Goal: Information Seeking & Learning: Learn about a topic

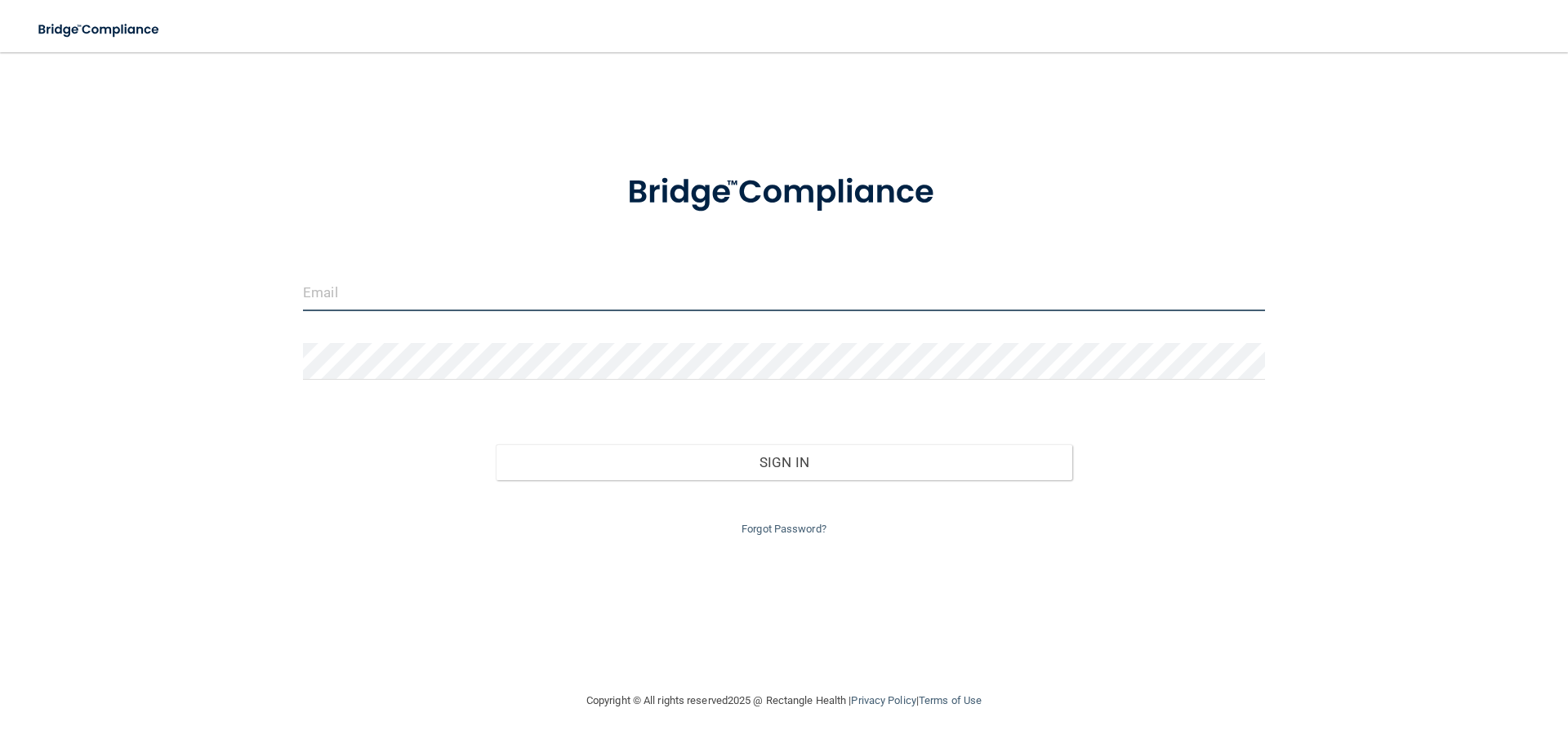
click at [344, 297] on input "email" at bounding box center [784, 293] width 962 height 36
type input "amelia36e@yahoo.com"
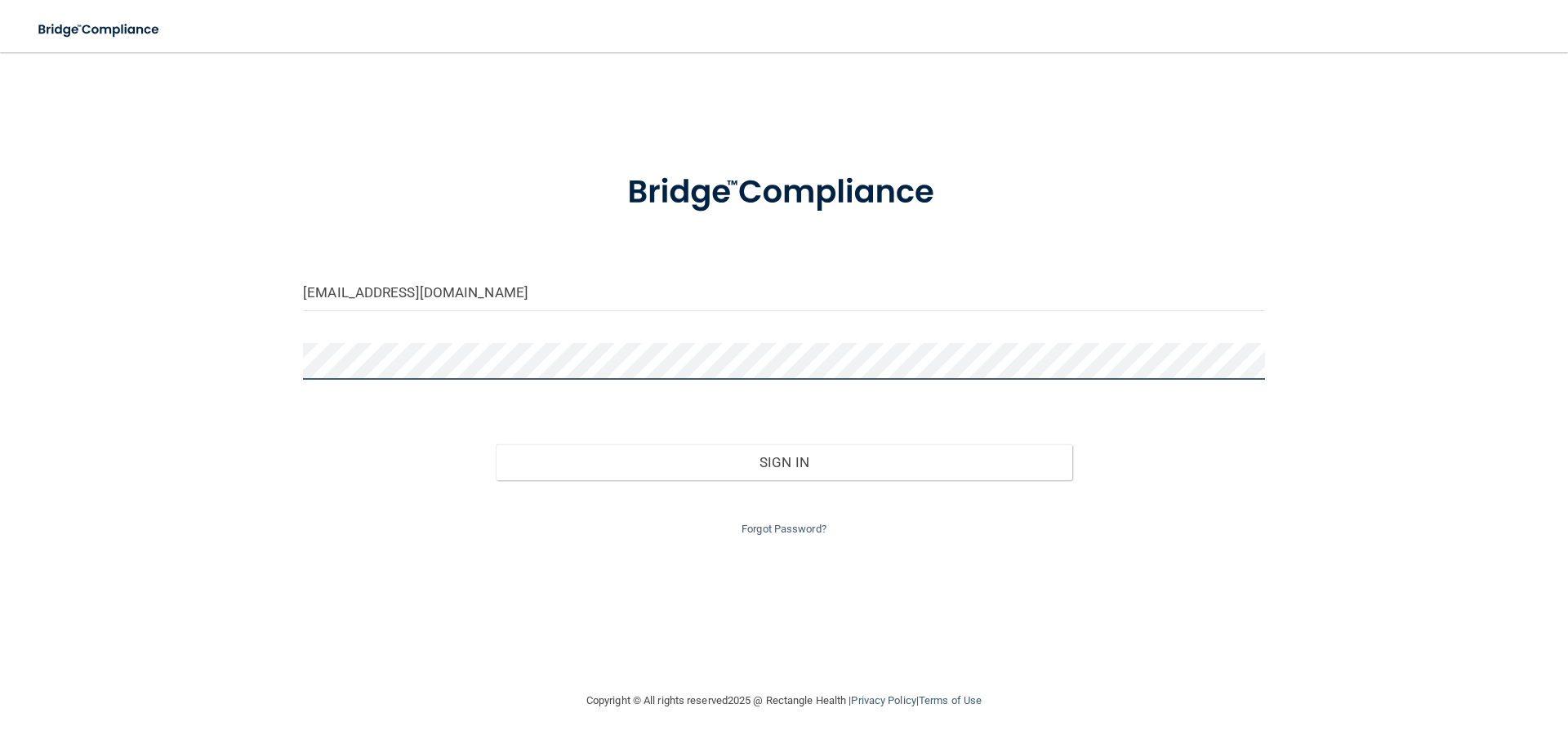
click at [496, 444] on button "Sign In" at bounding box center [784, 463] width 578 height 36
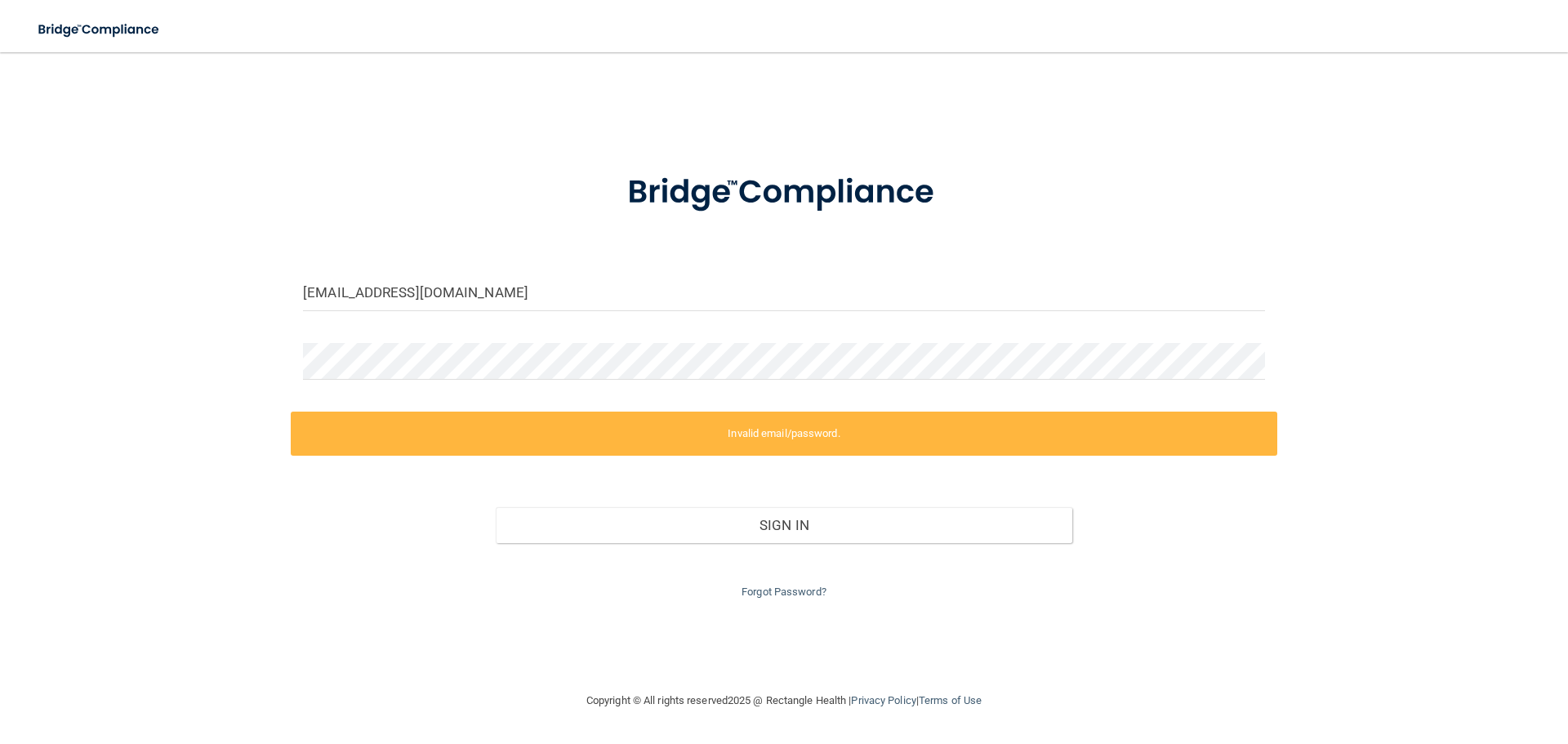
click at [798, 463] on div "Invalid email/password. You don't have permission to access that page. Sign In …" at bounding box center [784, 507] width 986 height 191
click at [771, 595] on link "Forgot Password?" at bounding box center [784, 592] width 85 height 12
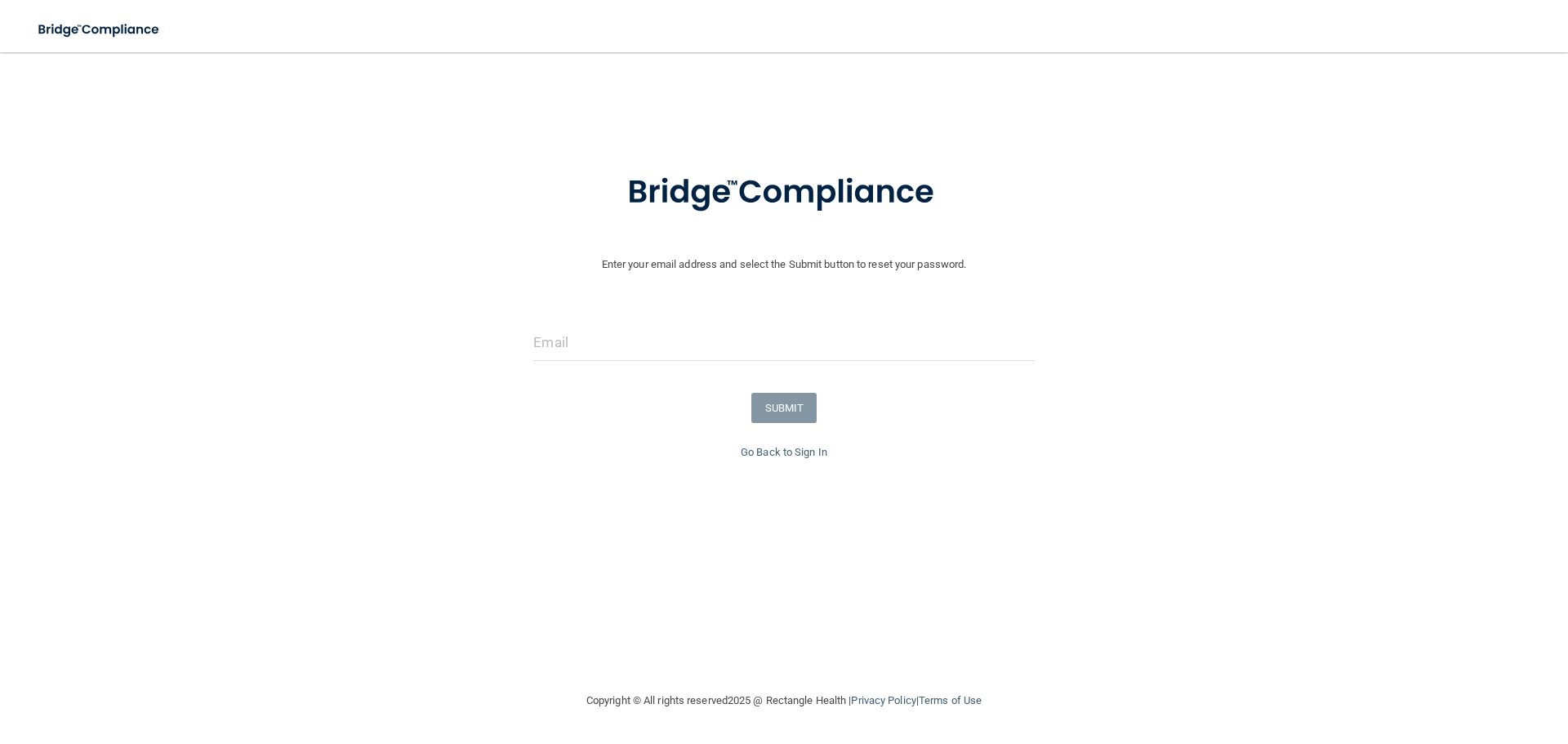
click at [680, 314] on form "Enter your email address and select the Submit button to reset your password. S…" at bounding box center [784, 297] width 1552 height 293
click at [669, 336] on input "email" at bounding box center [784, 342] width 500 height 36
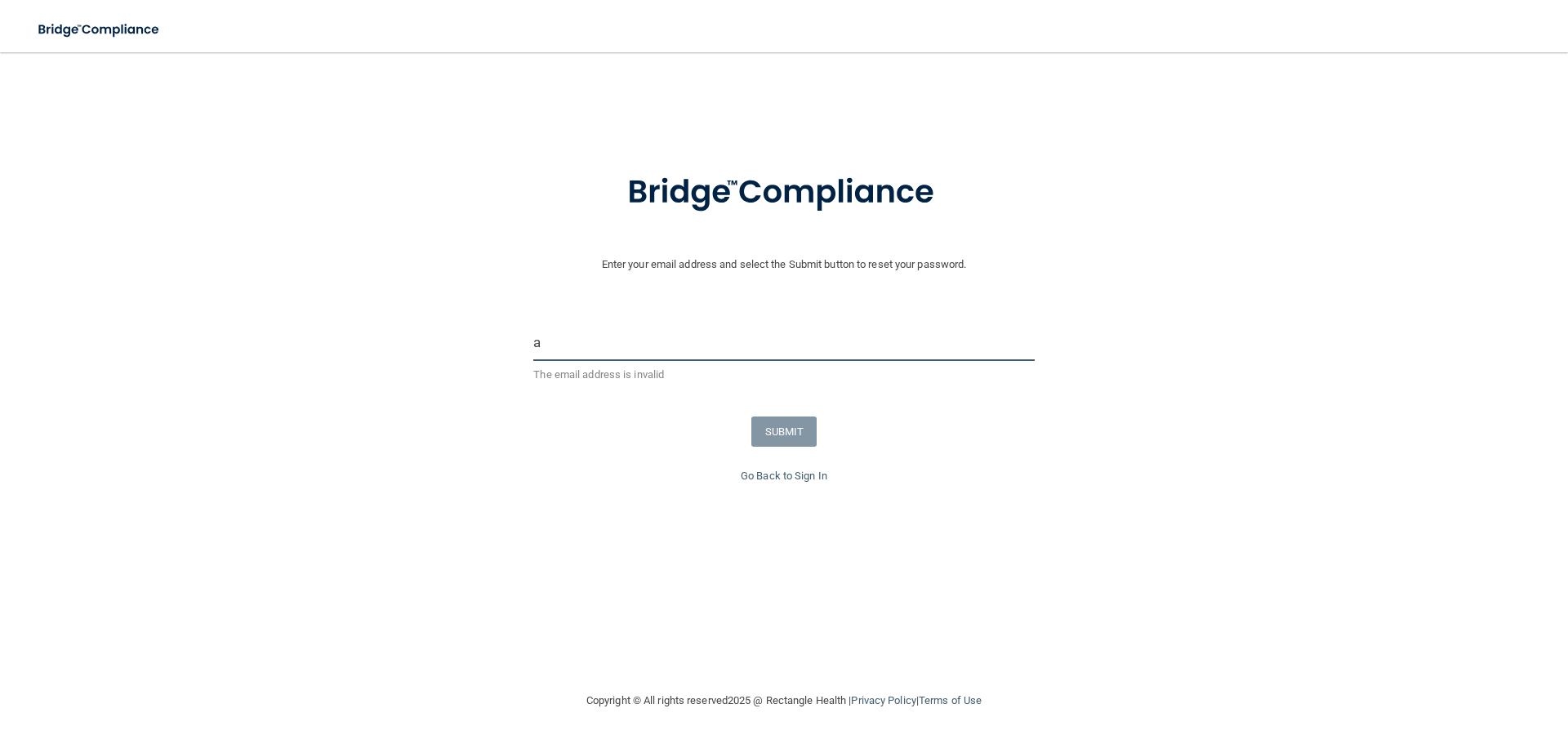
type input "amelia36e@yahoo.com"
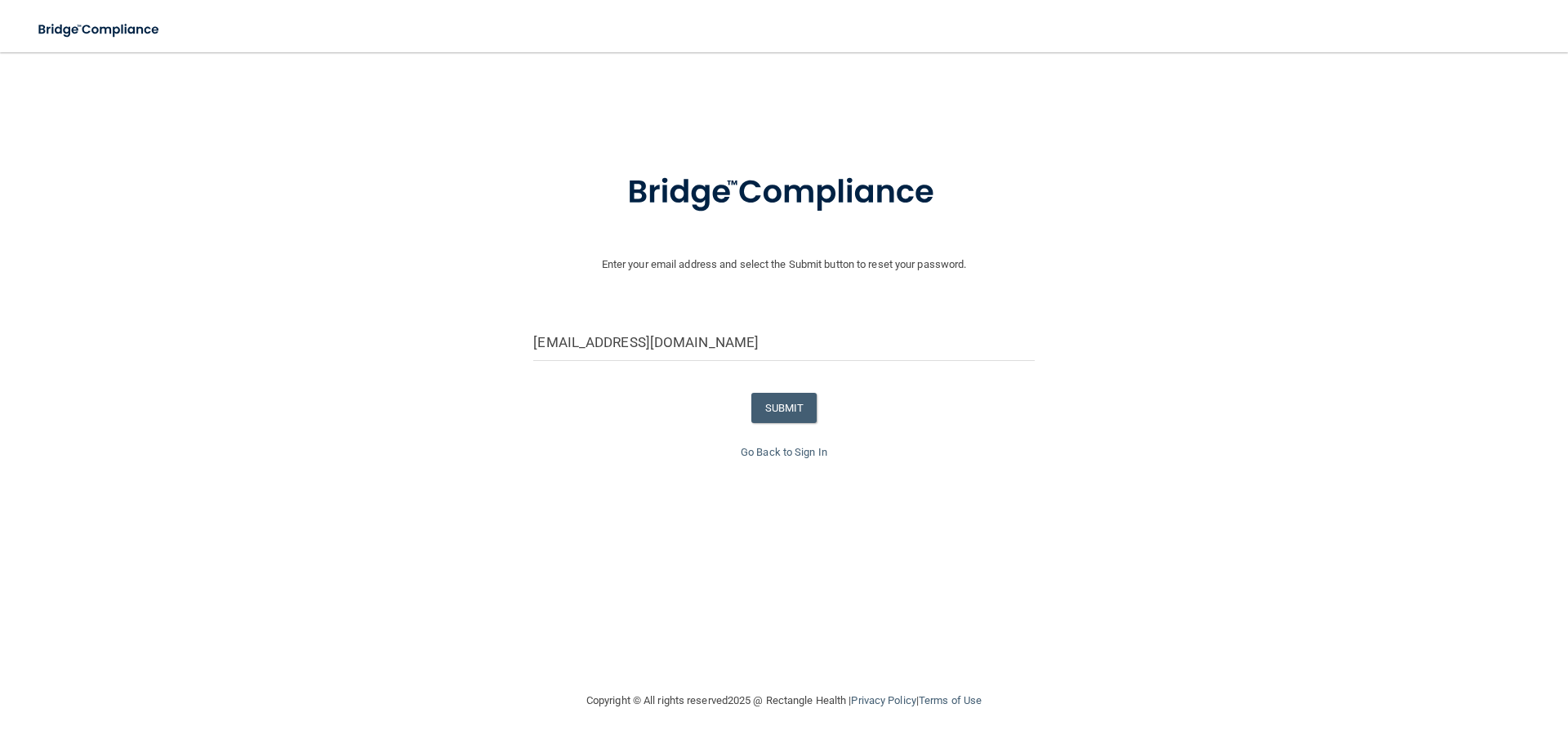
click at [790, 390] on form "Enter your email address and select the Submit button to reset your password. a…" at bounding box center [784, 297] width 1552 height 293
click at [786, 400] on button "SUBMIT" at bounding box center [784, 408] width 66 height 30
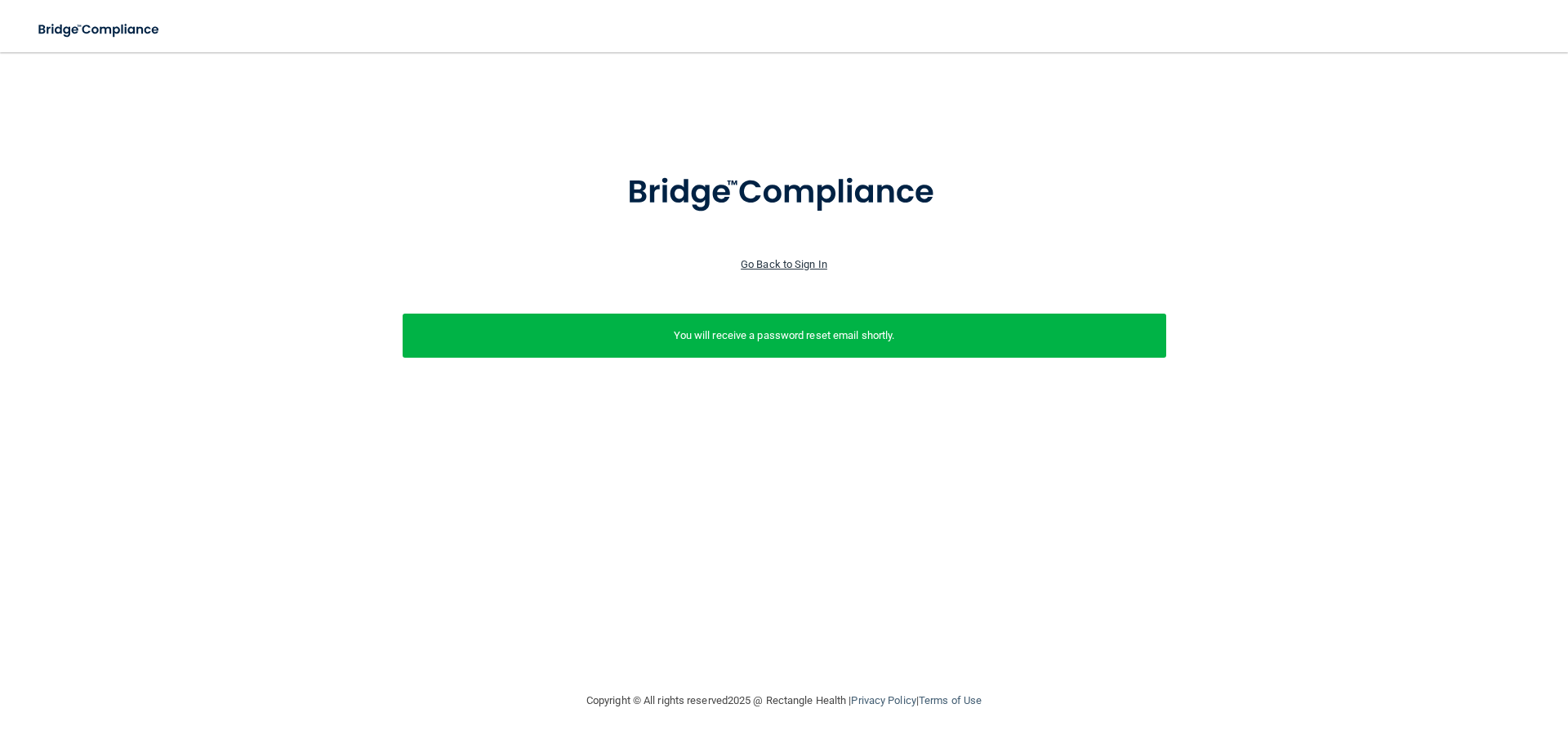
click at [806, 267] on link "Go Back to Sign In" at bounding box center [784, 264] width 87 height 12
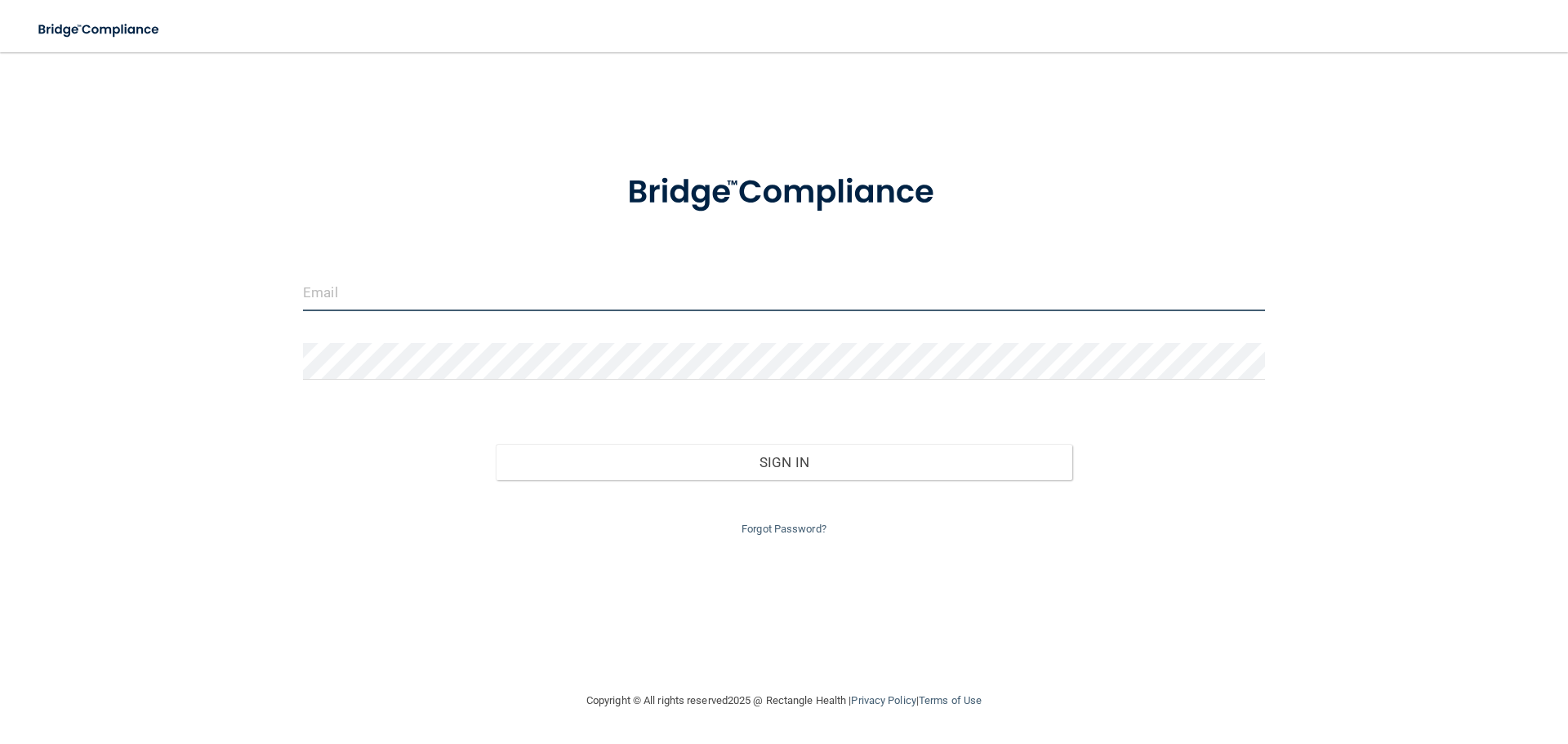
click at [552, 303] on input "email" at bounding box center [784, 293] width 962 height 36
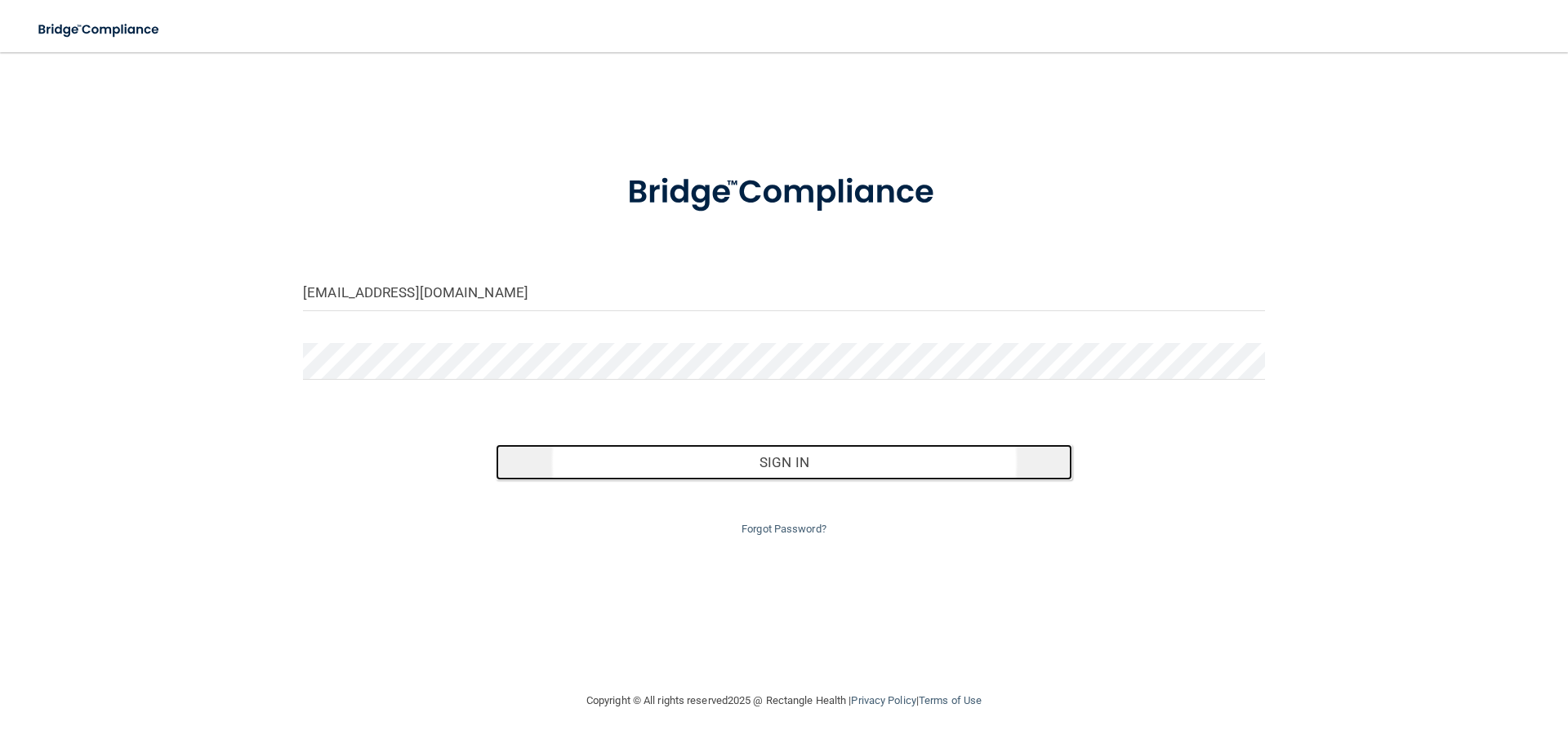
click at [773, 467] on button "Sign In" at bounding box center [784, 463] width 578 height 36
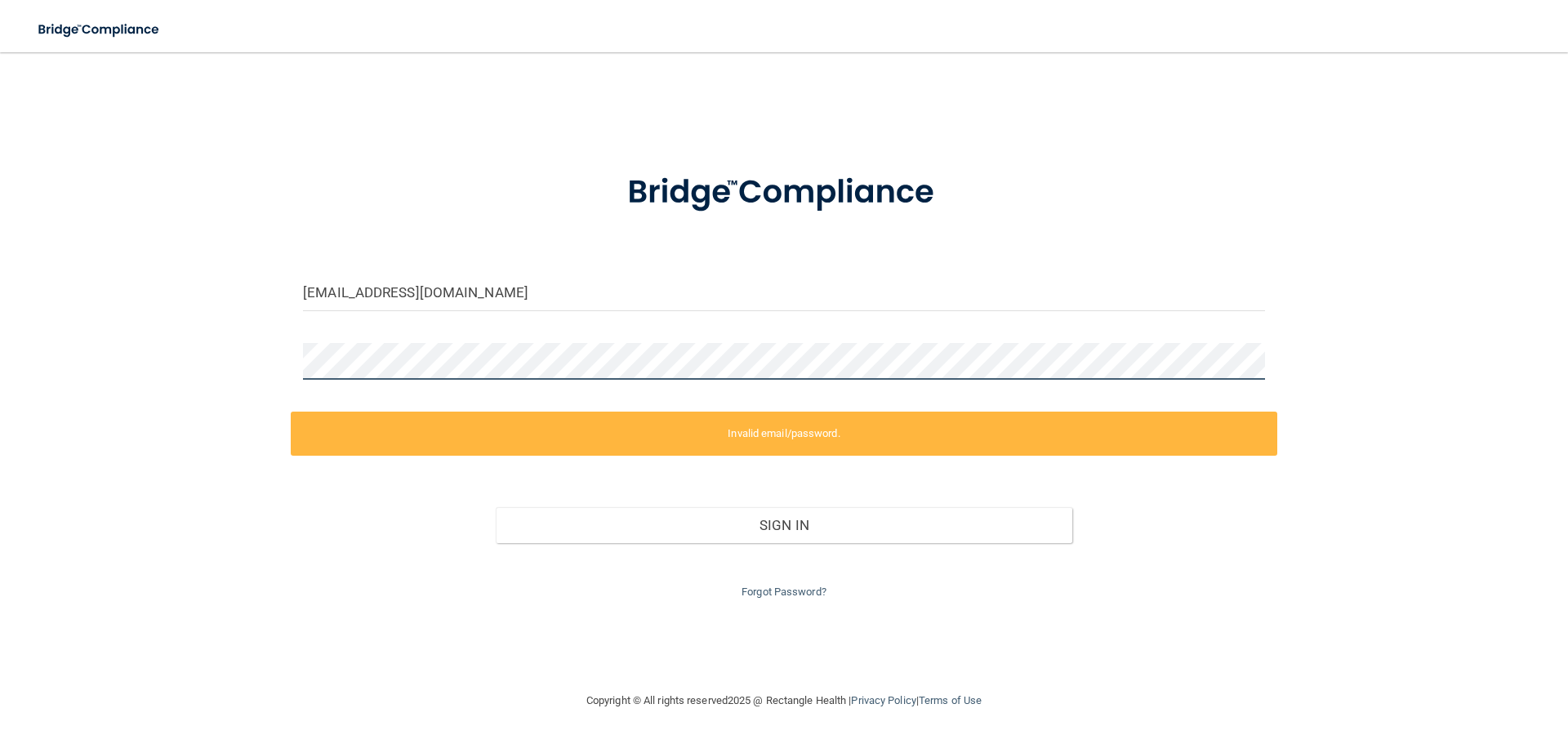
click at [268, 335] on div "amelia36e@yahoo.com Invalid email/password. You don't have permission to access…" at bounding box center [784, 372] width 1503 height 606
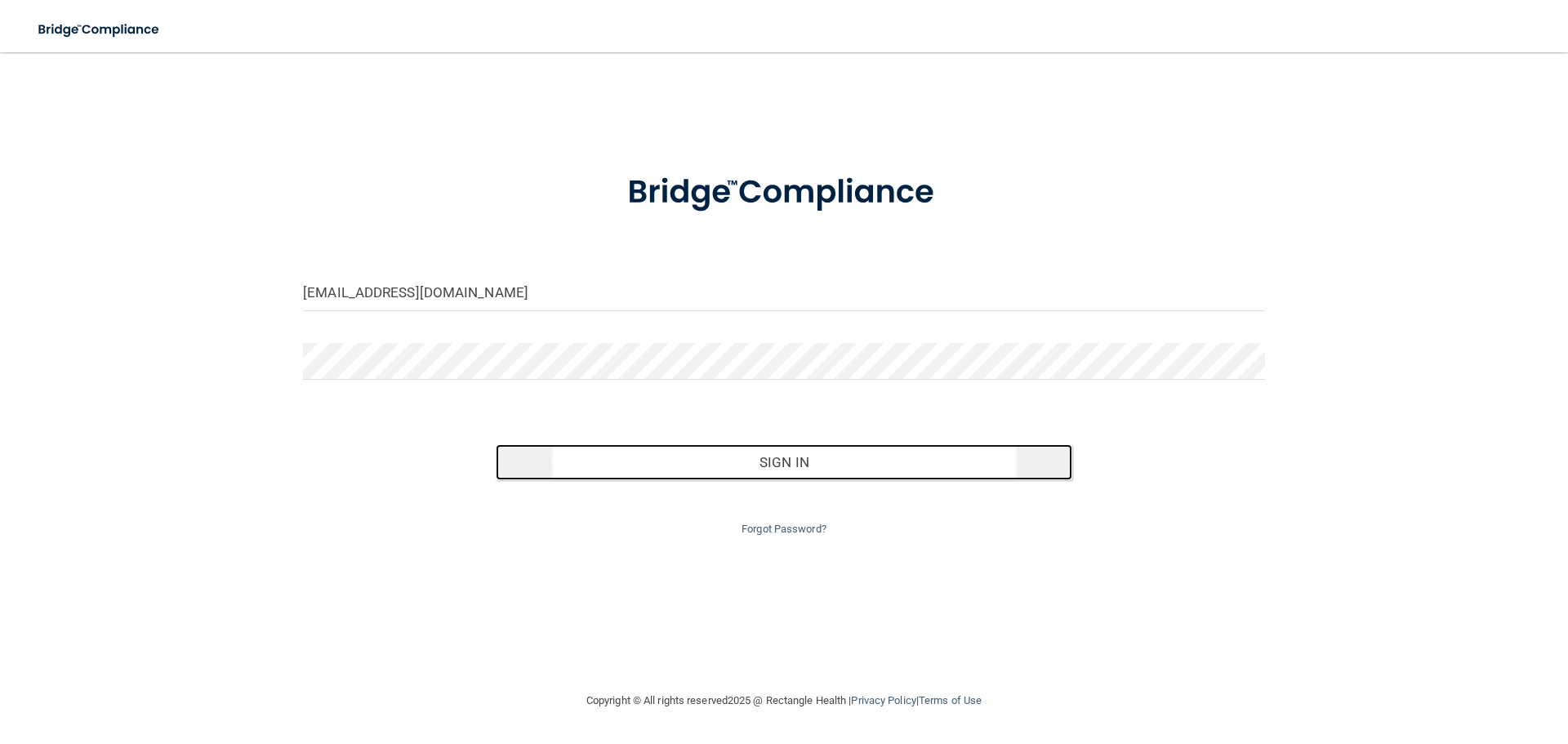
click at [741, 471] on button "Sign In" at bounding box center [784, 463] width 578 height 36
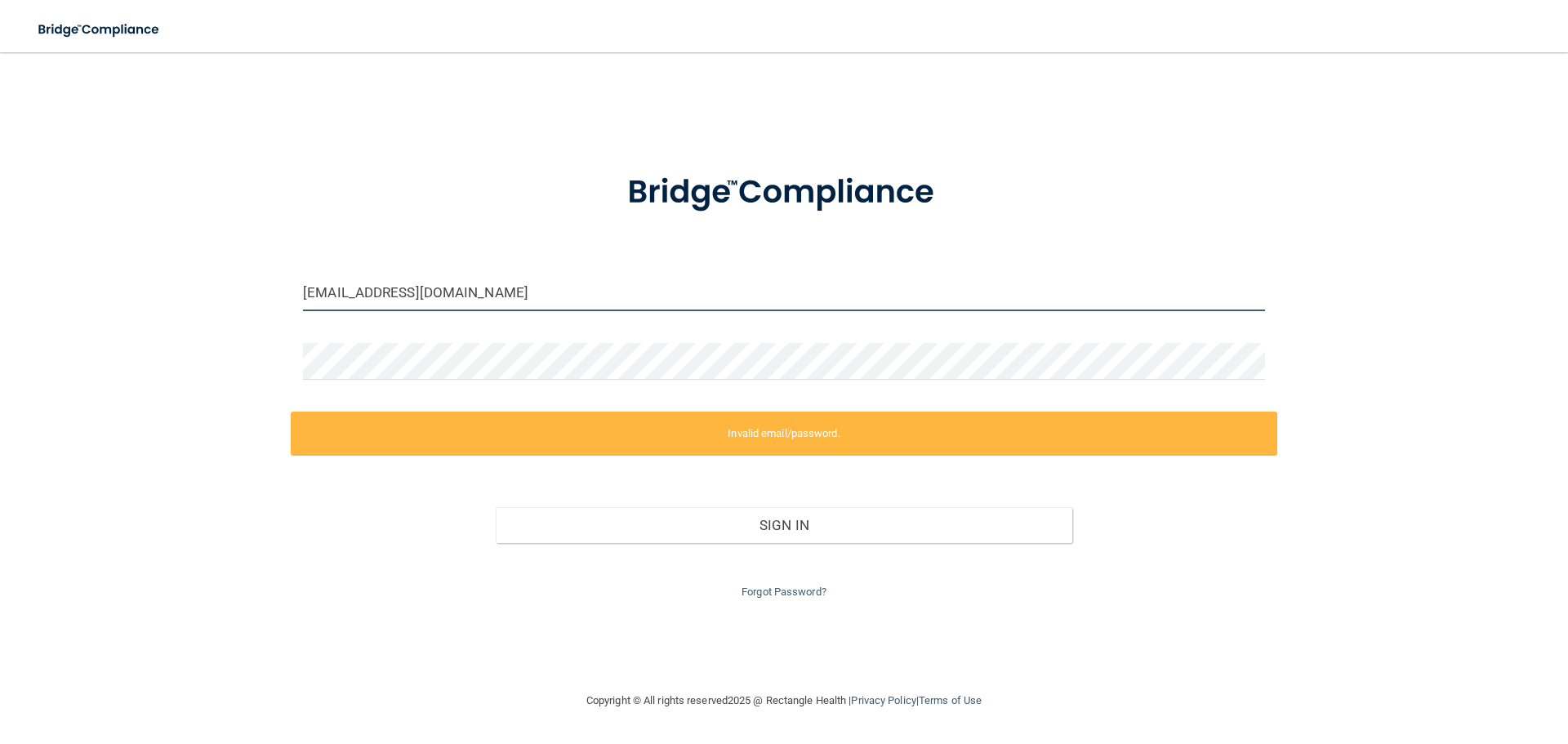
drag, startPoint x: 511, startPoint y: 292, endPoint x: 382, endPoint y: 305, distance: 129.7
click at [382, 305] on input "amelia36e@yahoo.com" at bounding box center [784, 293] width 962 height 36
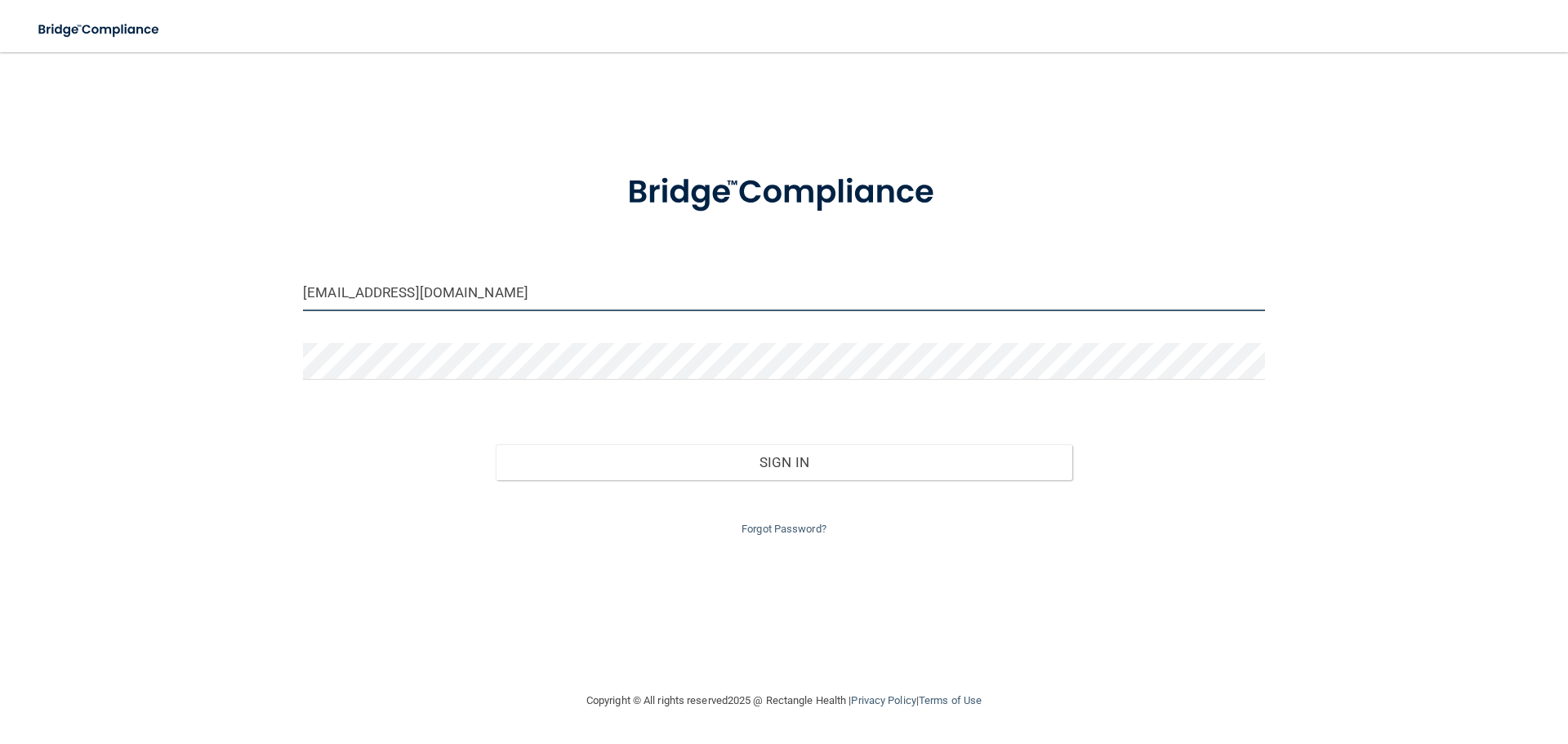
type input "[EMAIL_ADDRESS][DOMAIN_NAME]"
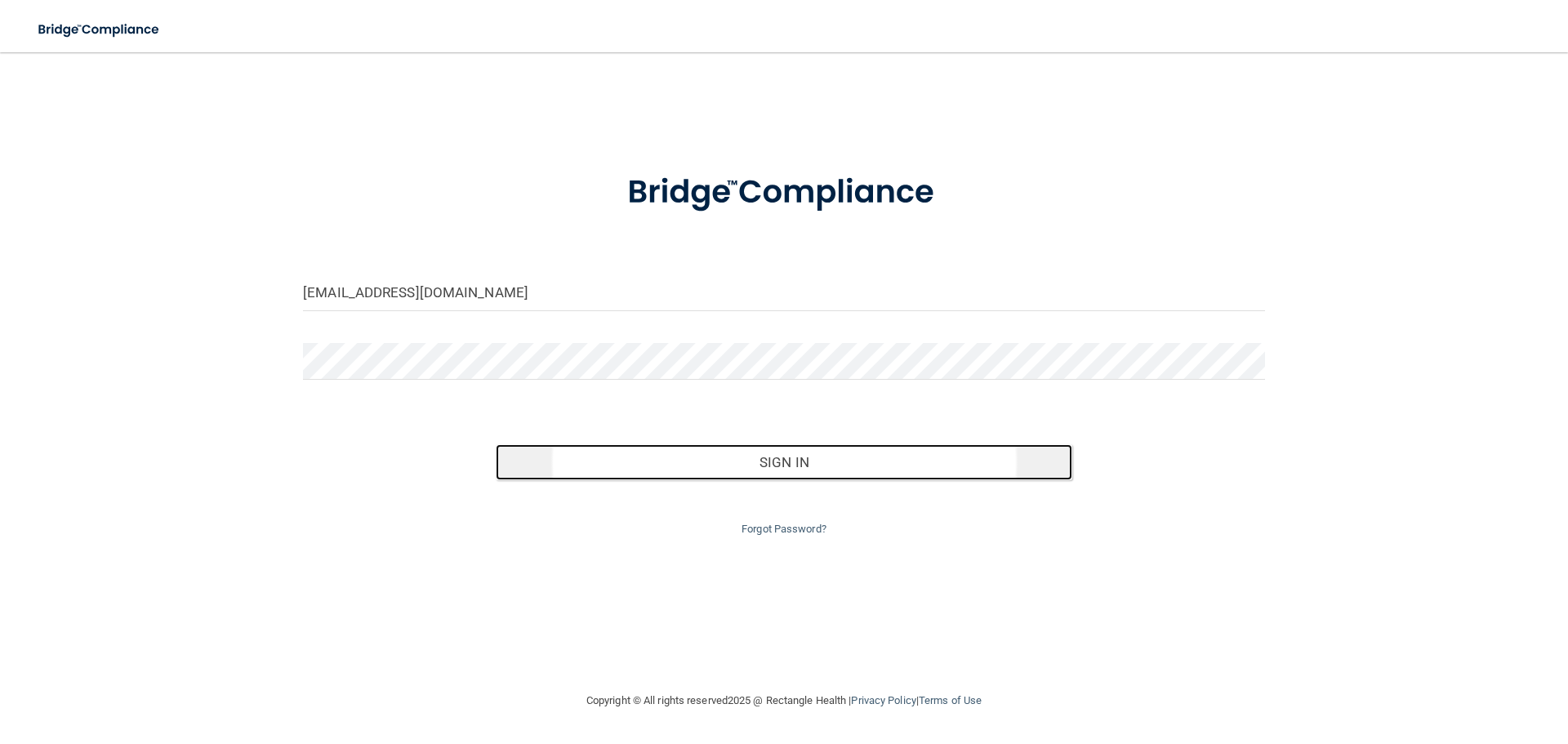
click at [753, 471] on button "Sign In" at bounding box center [784, 463] width 578 height 36
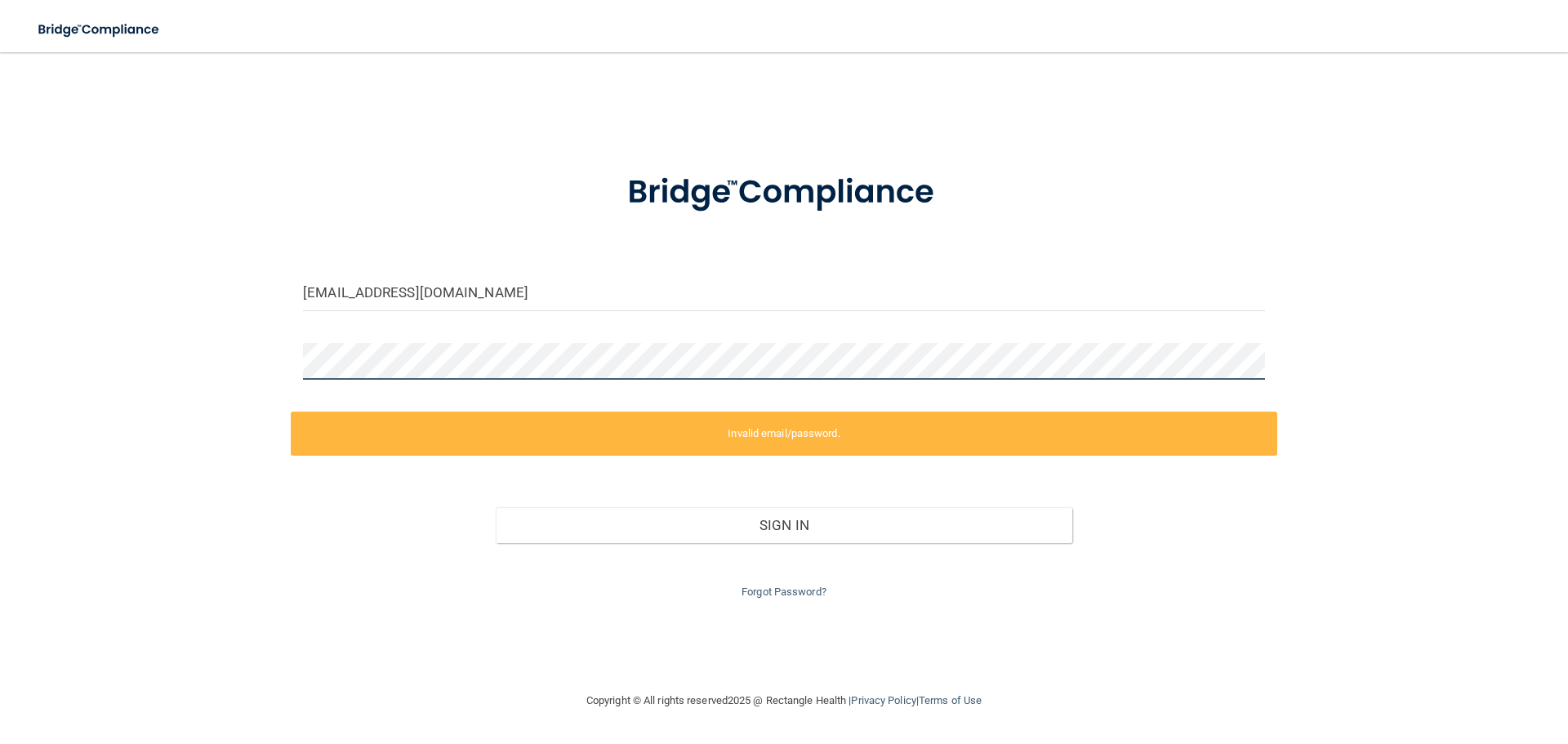
click at [260, 358] on div "amelia36e@icloud.com Invalid email/password. You don't have permission to acces…" at bounding box center [784, 372] width 1503 height 606
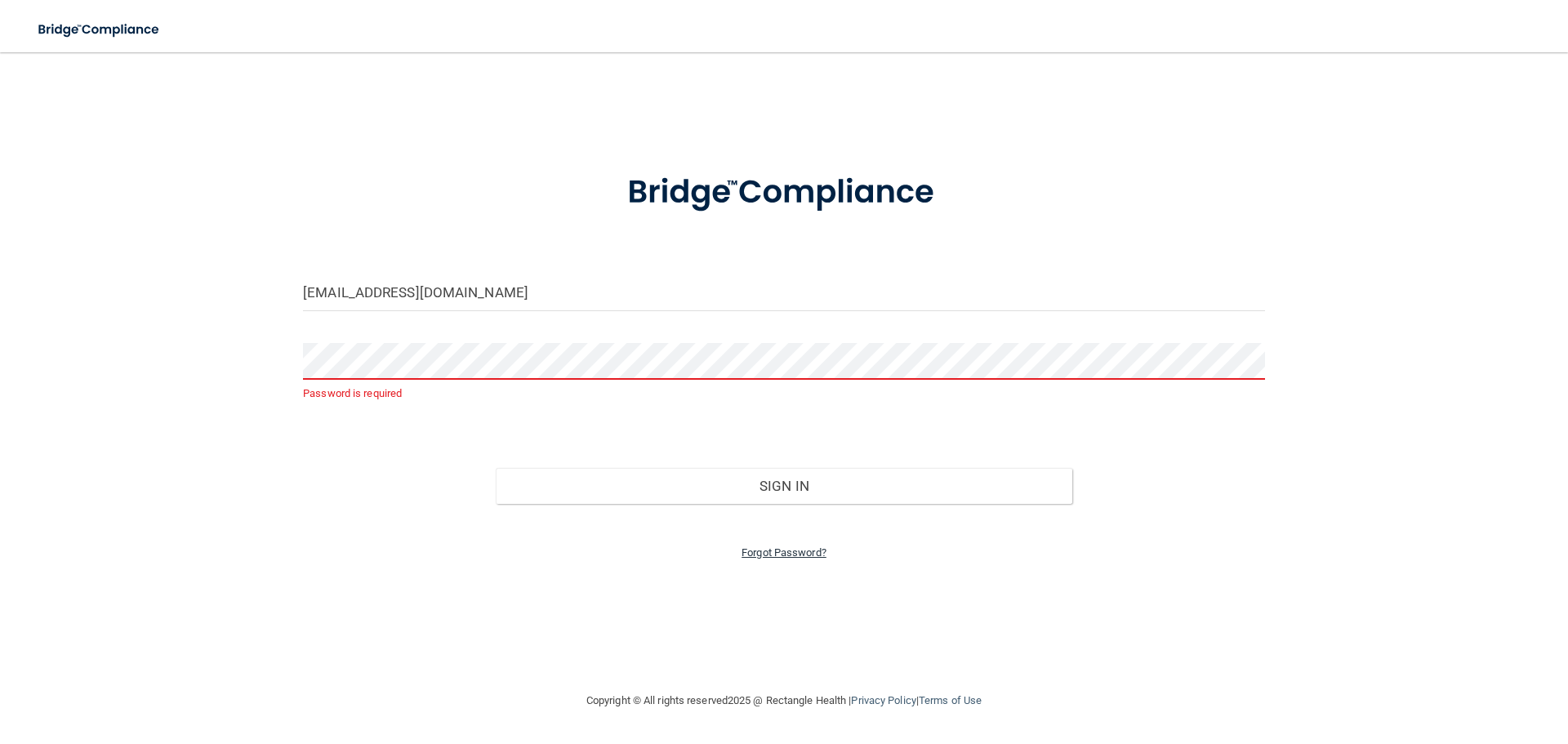
click at [792, 553] on link "Forgot Password?" at bounding box center [784, 553] width 85 height 12
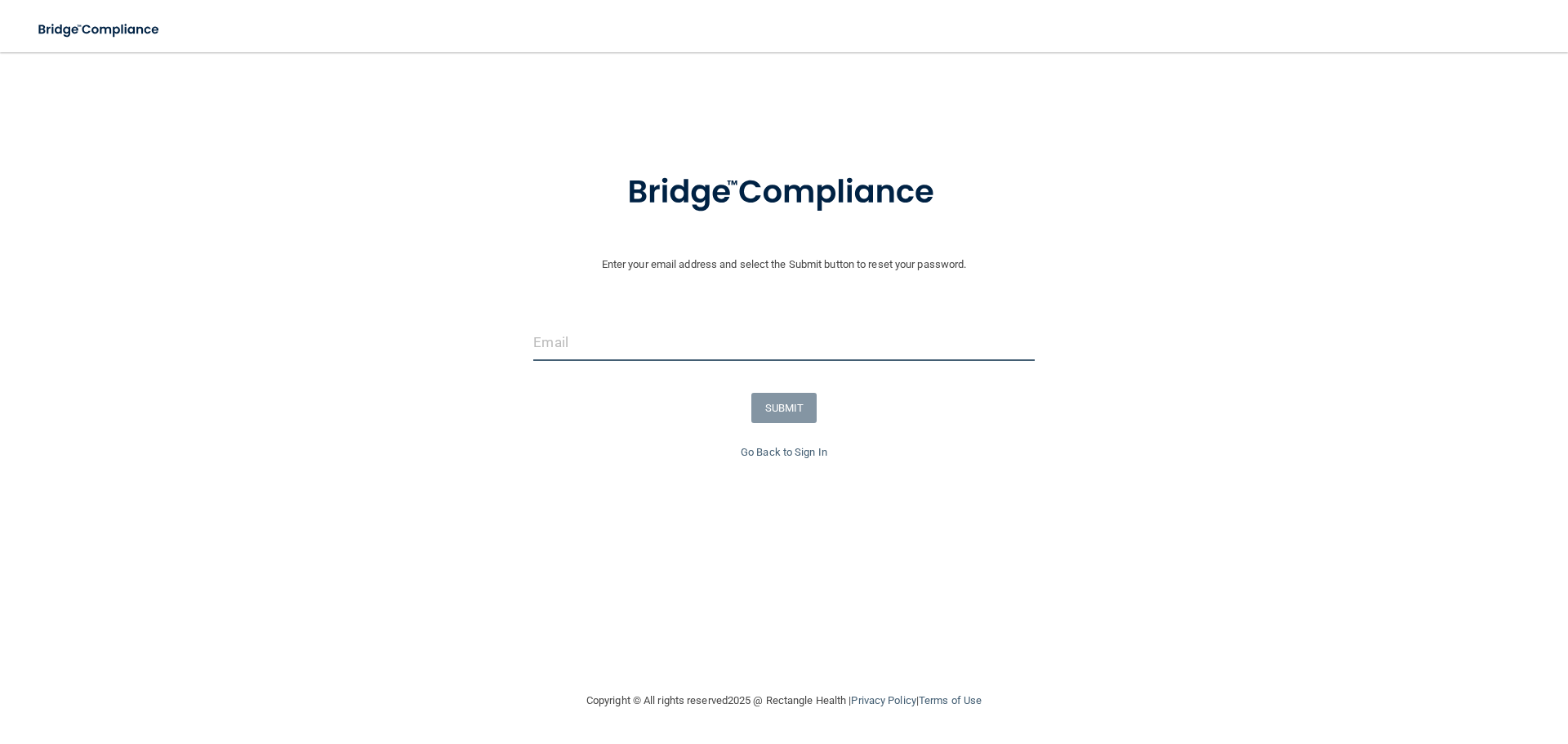
click at [620, 352] on input "email" at bounding box center [784, 342] width 500 height 36
type input "[EMAIL_ADDRESS][DOMAIN_NAME]"
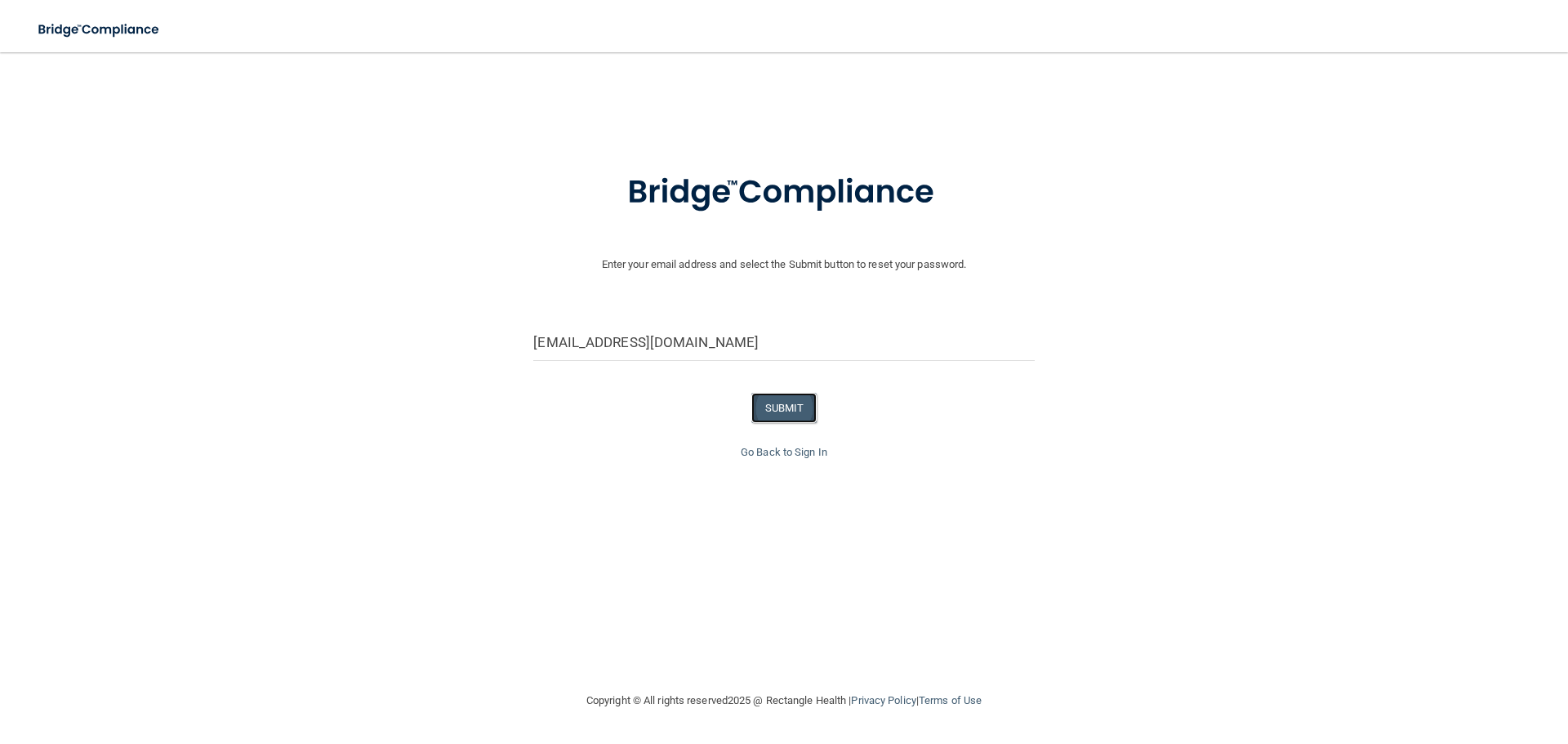
click at [795, 412] on button "SUBMIT" at bounding box center [784, 408] width 66 height 30
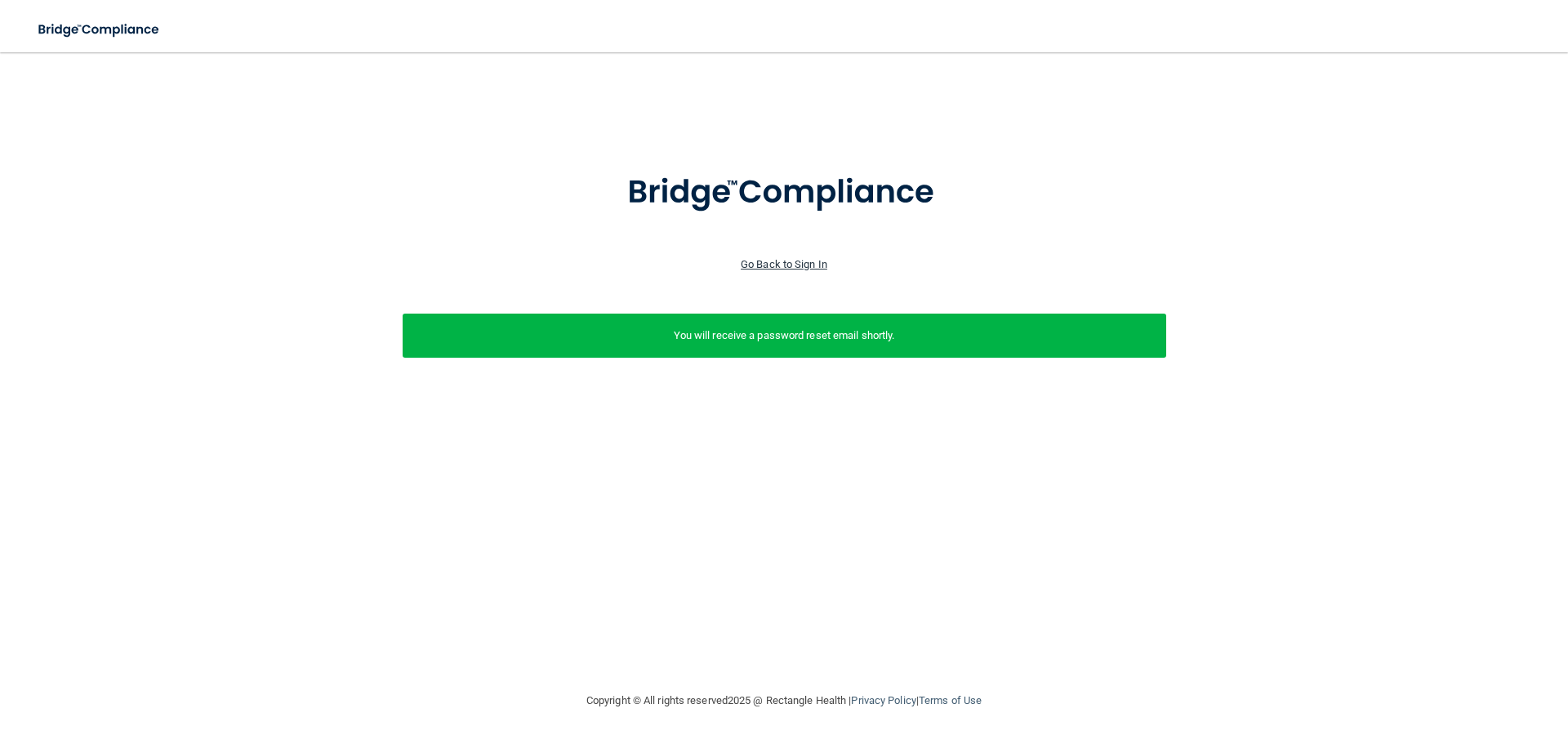
click at [779, 261] on link "Go Back to Sign In" at bounding box center [784, 264] width 87 height 12
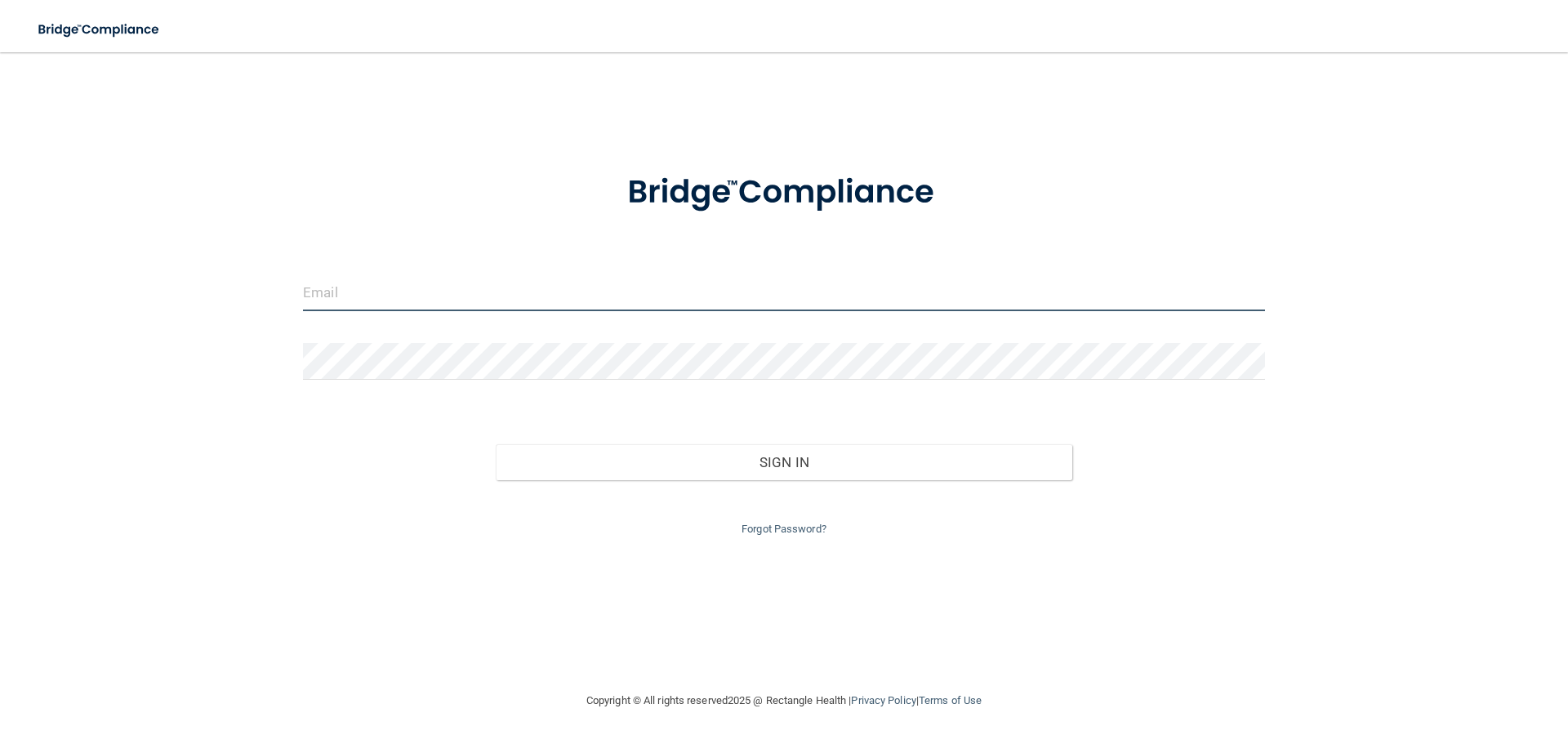
click at [453, 279] on input "email" at bounding box center [784, 293] width 962 height 36
type input "[EMAIL_ADDRESS][DOMAIN_NAME]"
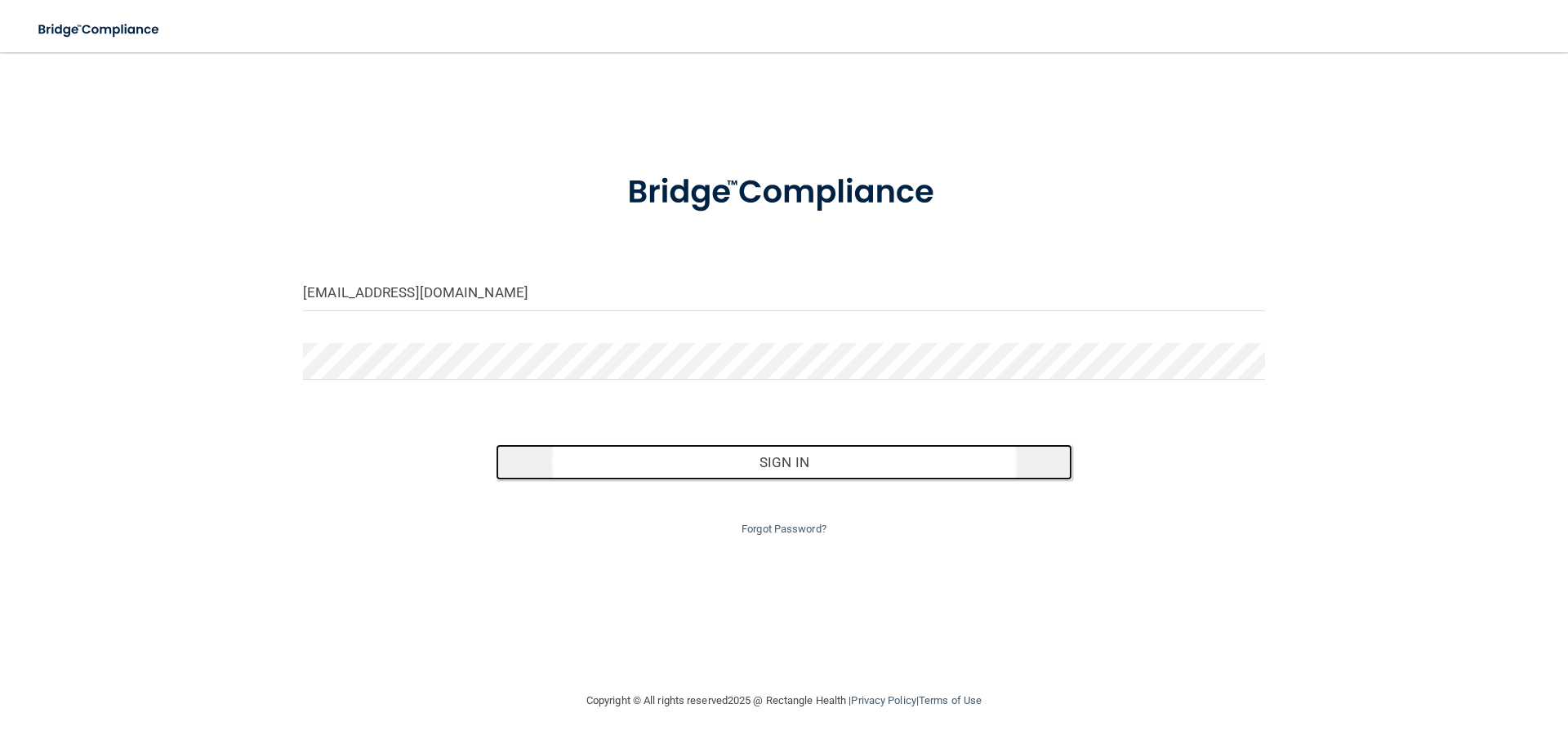
click at [762, 451] on button "Sign In" at bounding box center [784, 463] width 578 height 36
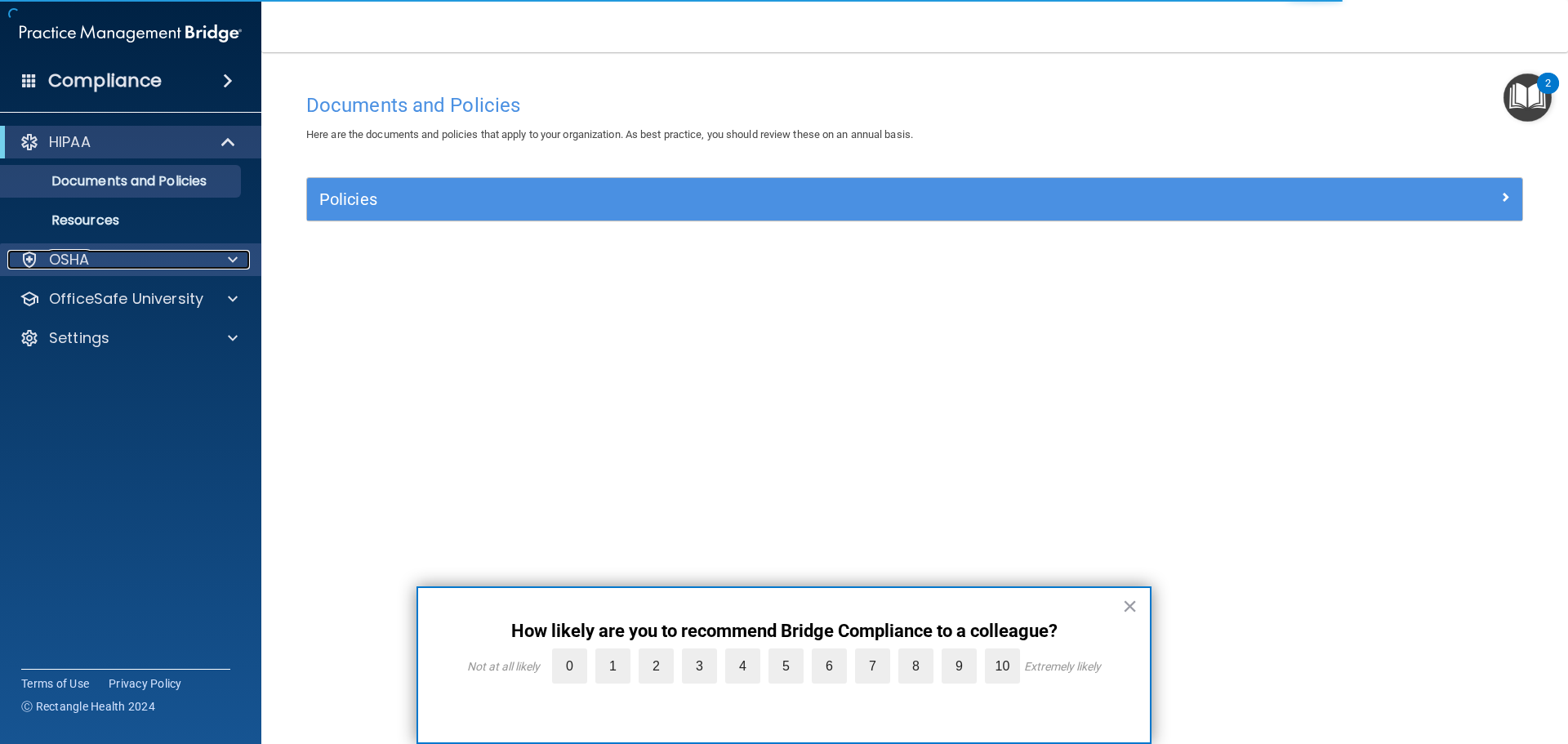
click at [158, 268] on div "OSHA" at bounding box center [108, 260] width 203 height 20
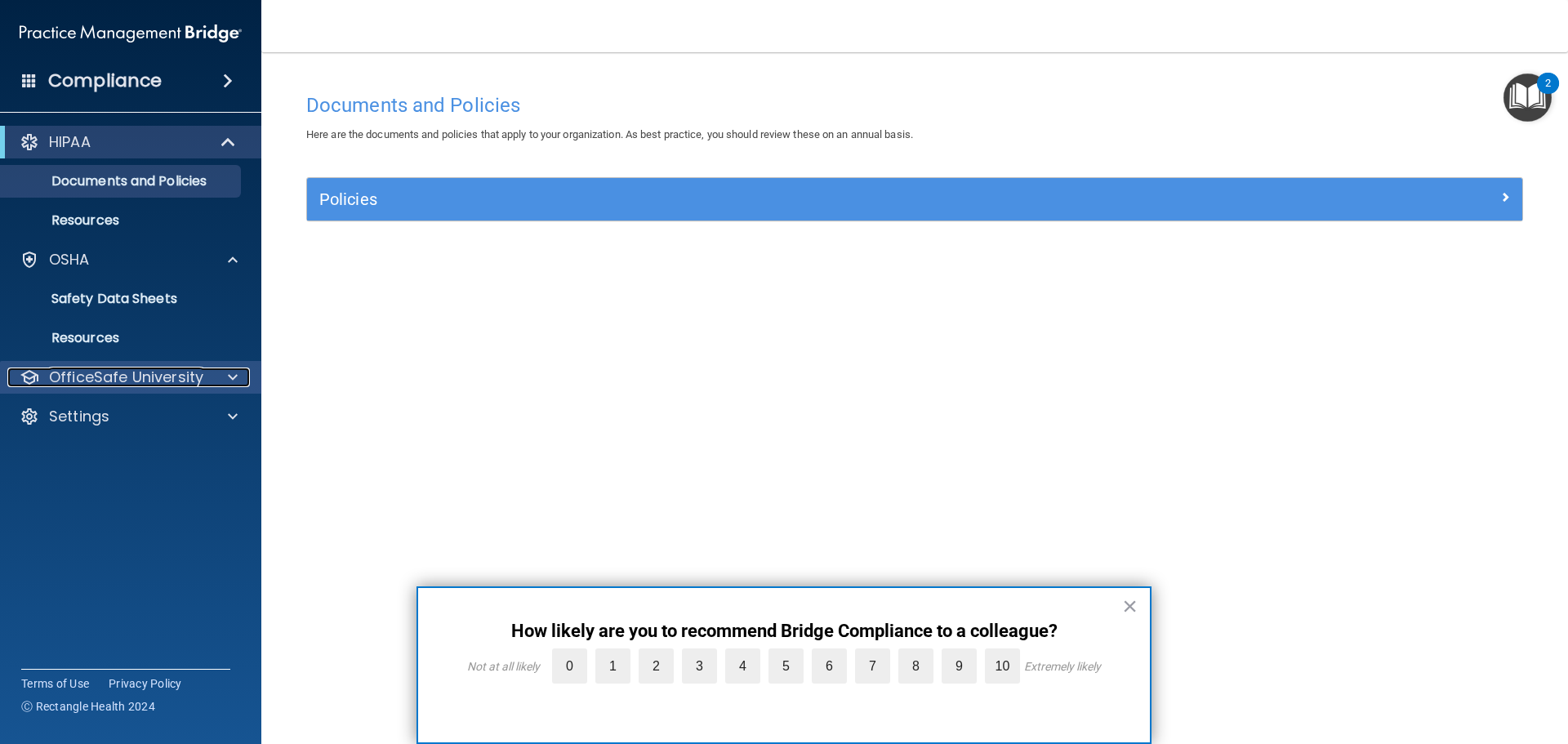
click at [161, 373] on p "OfficeSafe University" at bounding box center [126, 377] width 154 height 20
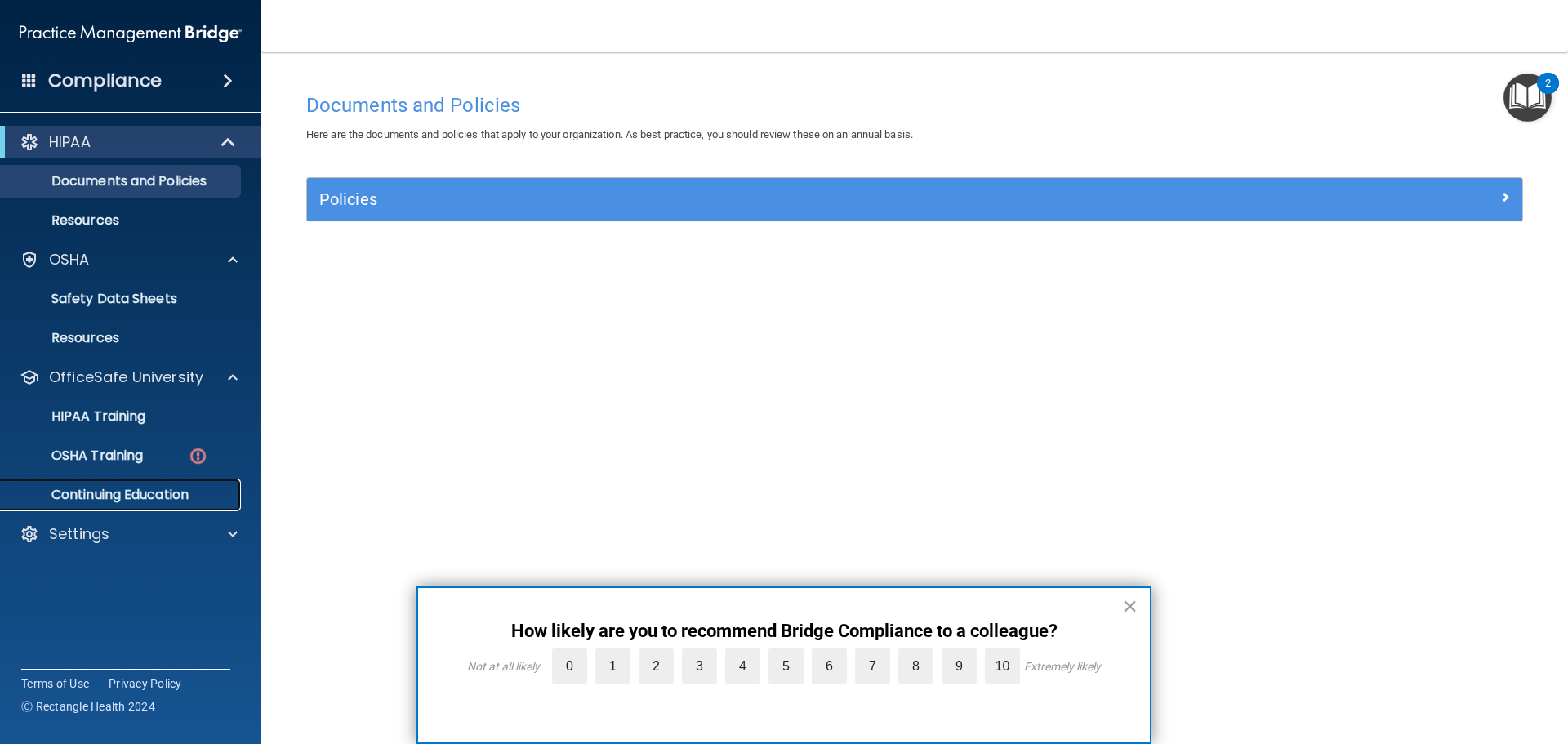
click at [126, 495] on p "Continuing Education" at bounding box center [122, 495] width 223 height 16
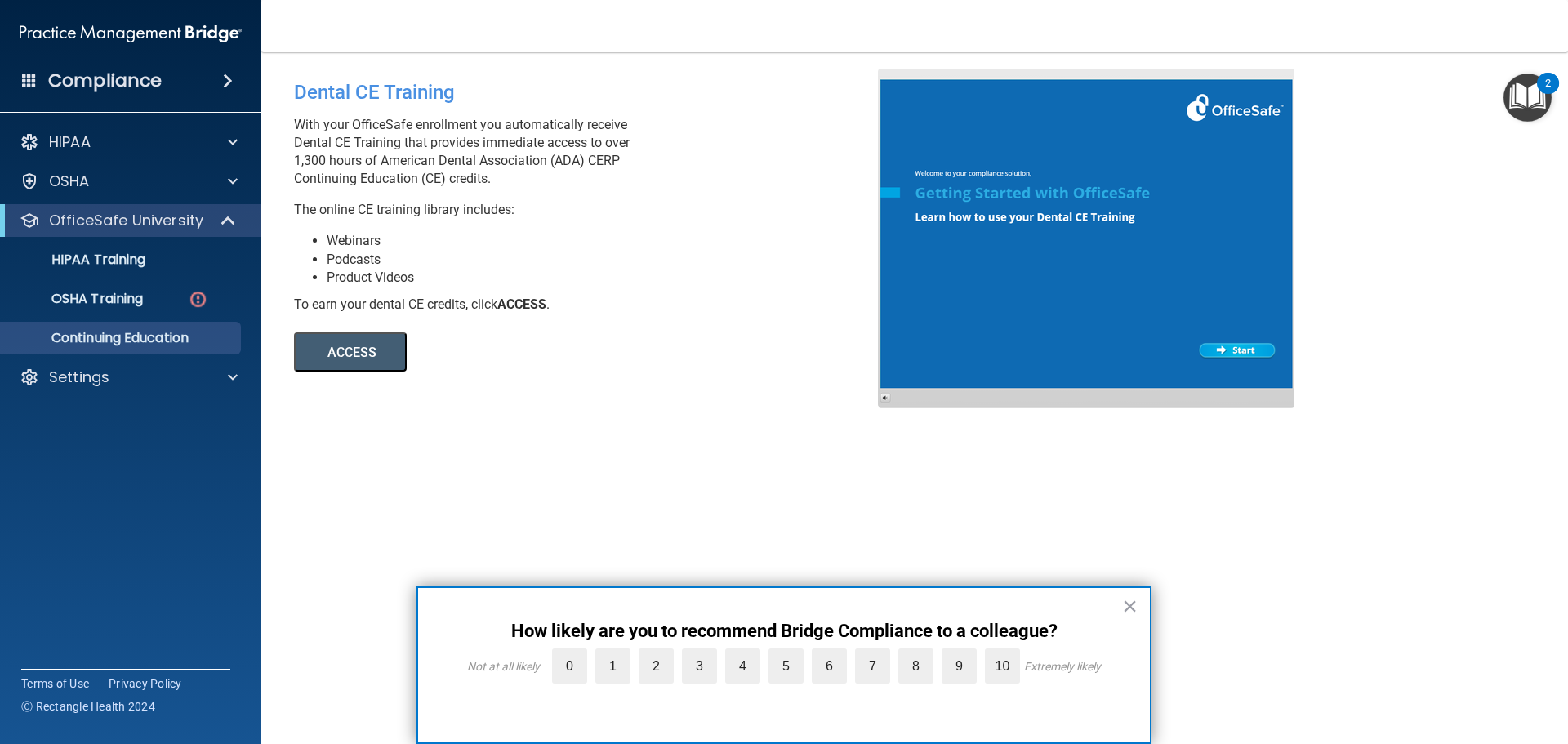
click at [355, 349] on button "ACCESS" at bounding box center [351, 352] width 113 height 39
click at [132, 295] on p "OSHA Training" at bounding box center [76, 299] width 132 height 16
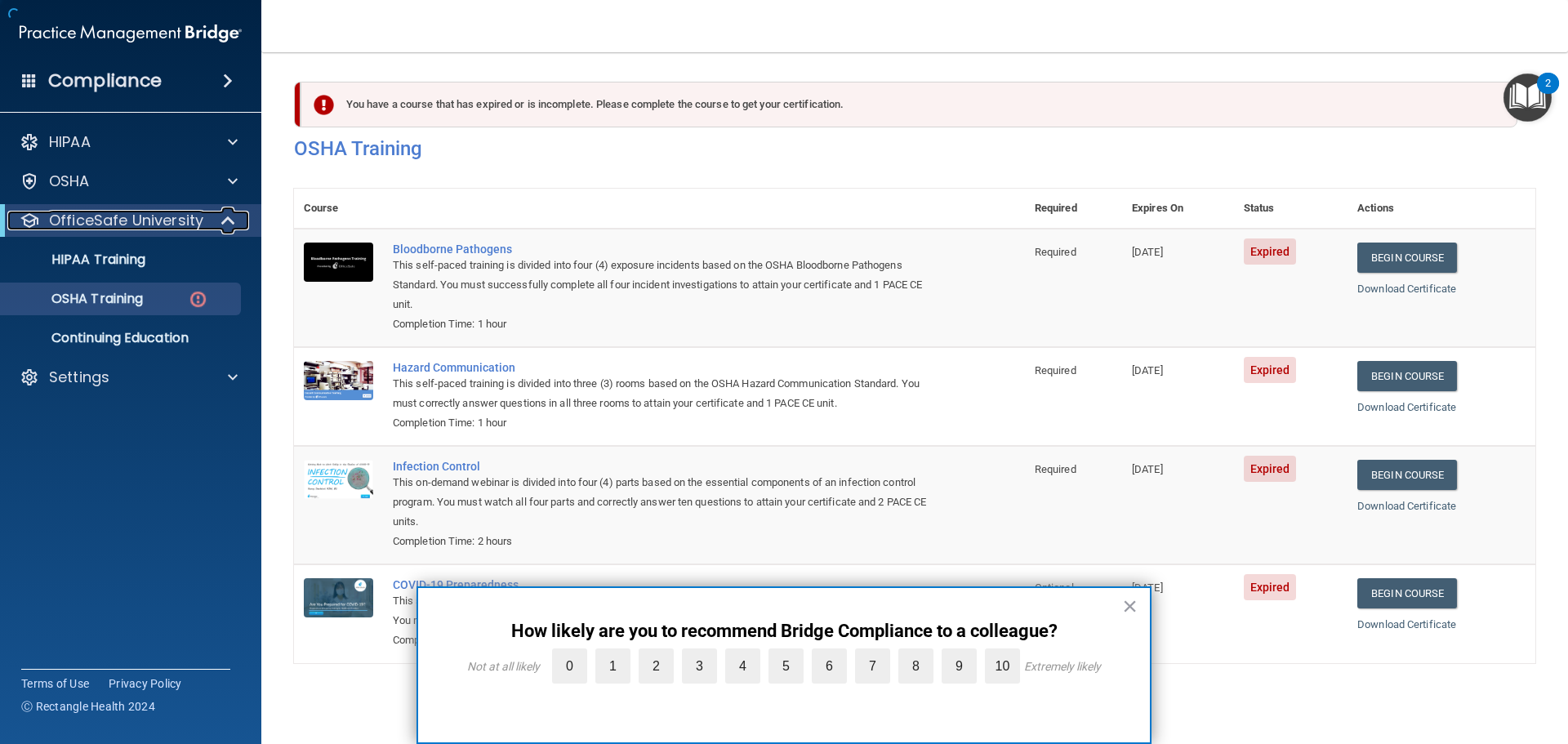
click at [165, 220] on p "OfficeSafe University" at bounding box center [126, 220] width 154 height 20
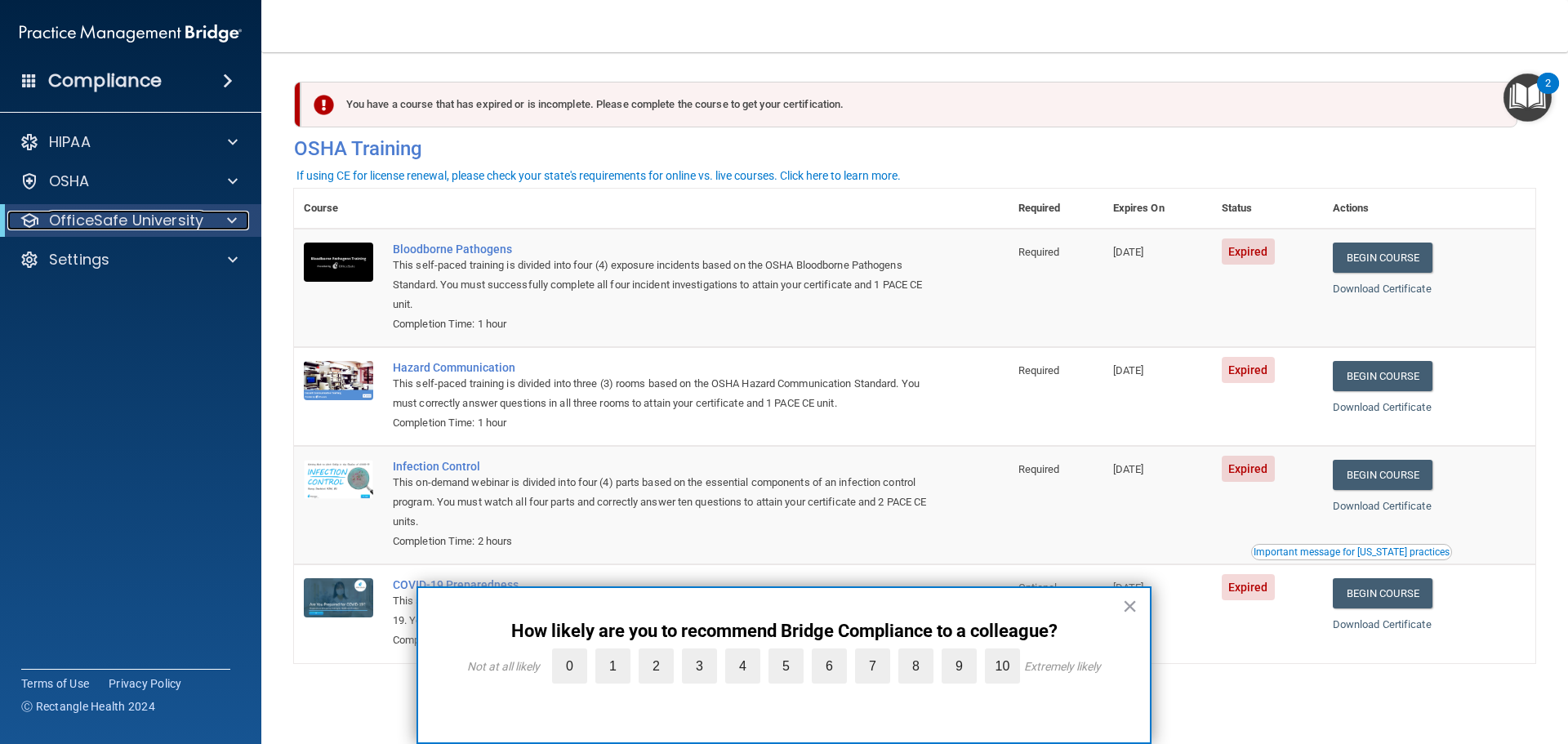
click at [131, 212] on p "OfficeSafe University" at bounding box center [126, 220] width 154 height 20
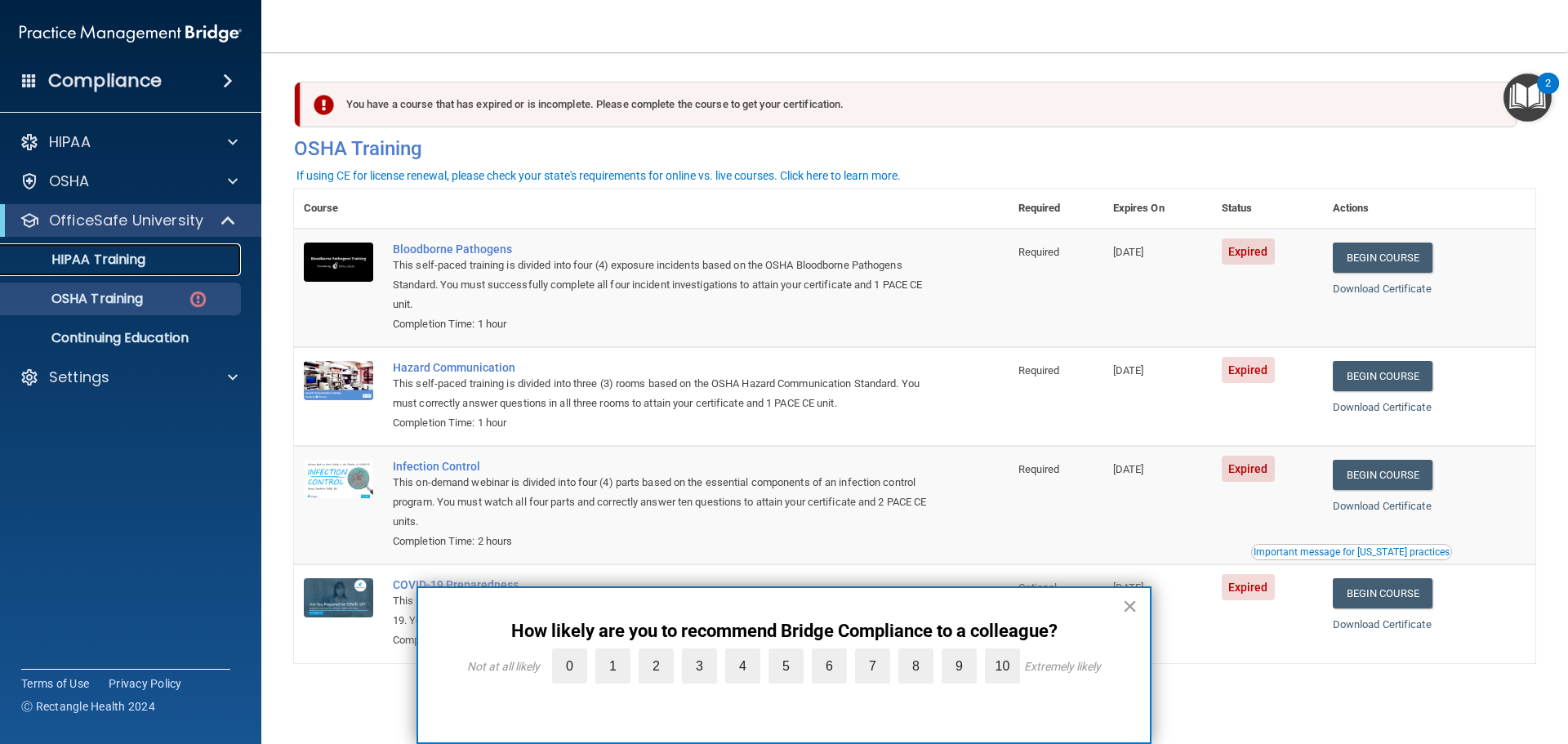
click at [145, 255] on p "HIPAA Training" at bounding box center [78, 260] width 135 height 16
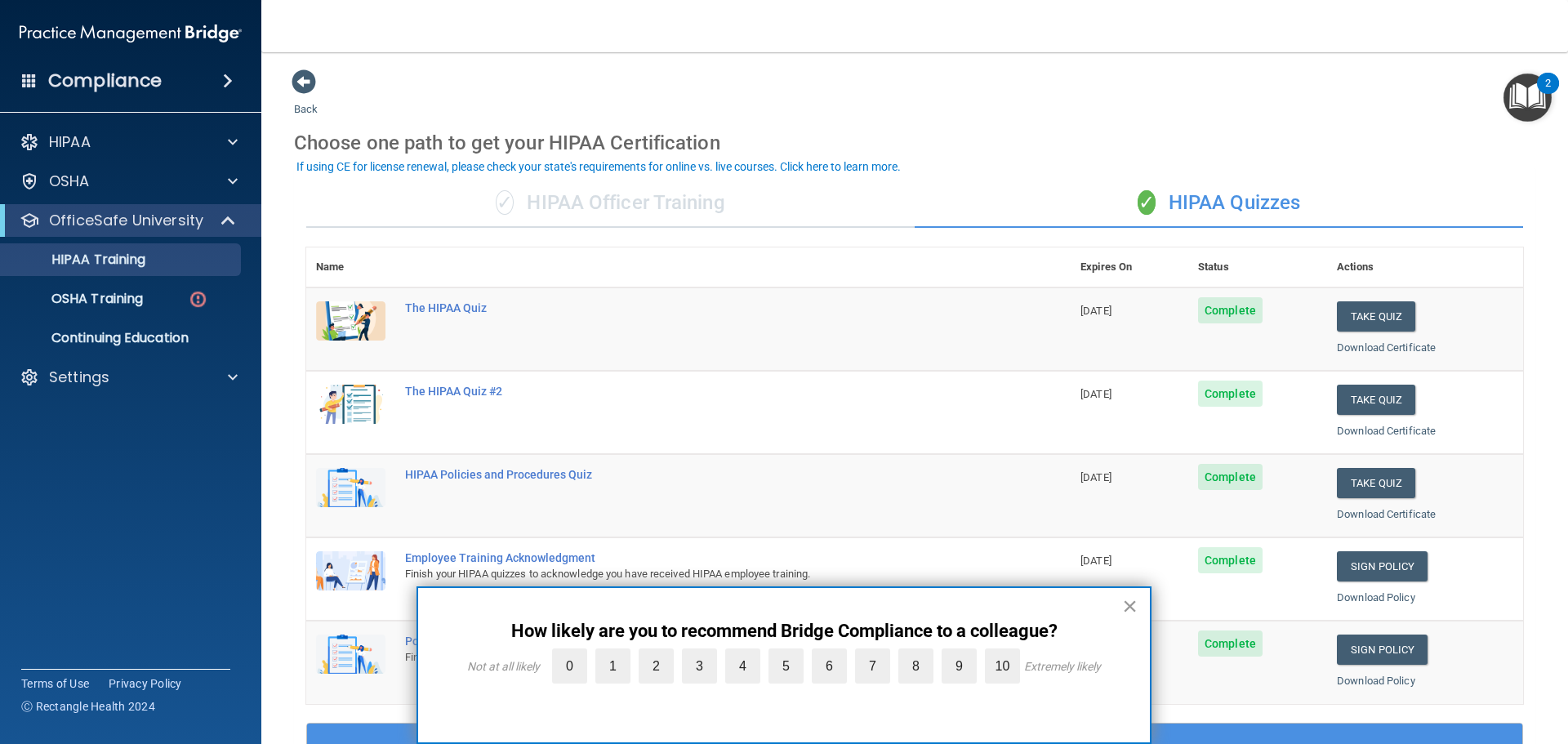
click at [1128, 613] on button "×" at bounding box center [1130, 606] width 16 height 26
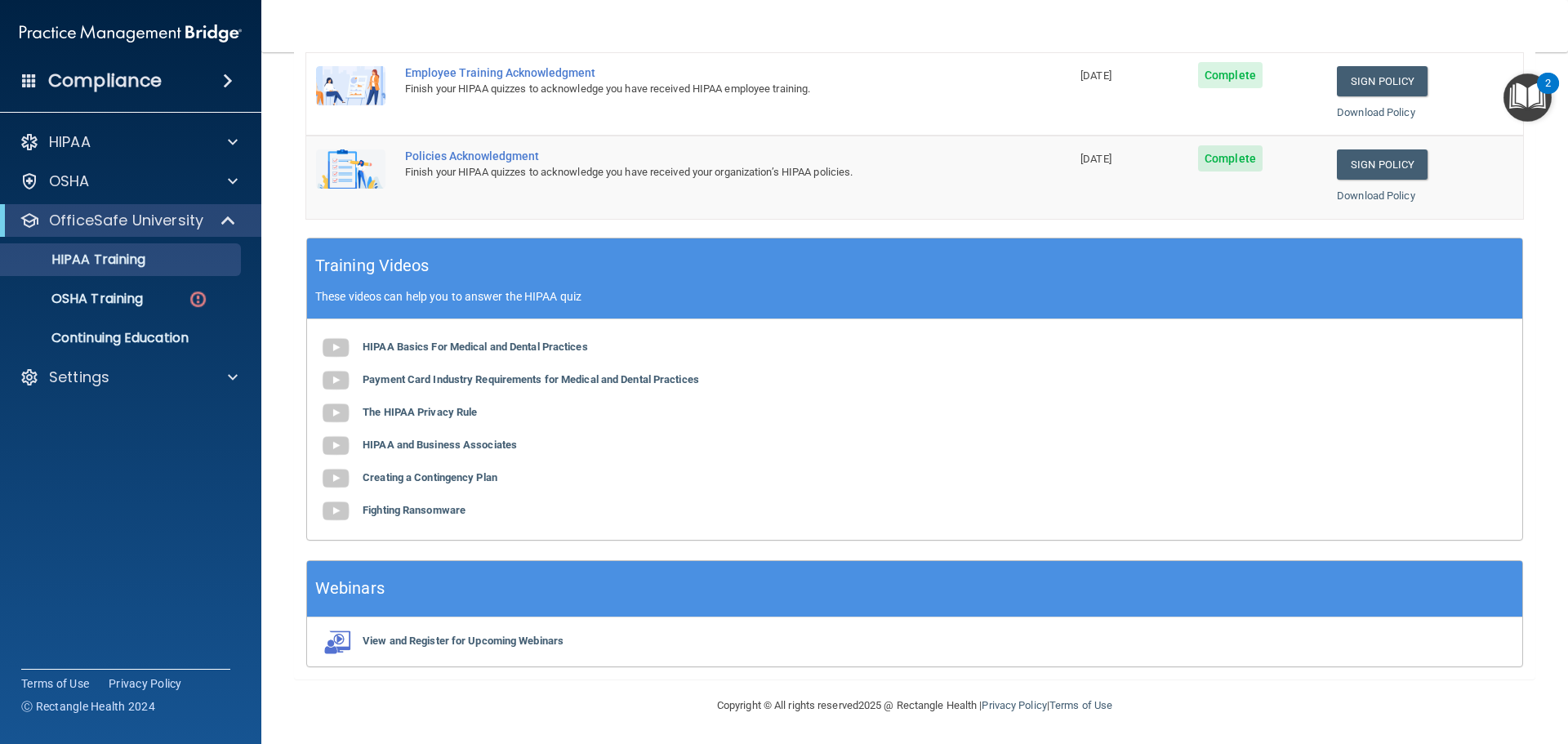
scroll to position [486, 0]
click at [225, 139] on div at bounding box center [229, 142] width 41 height 20
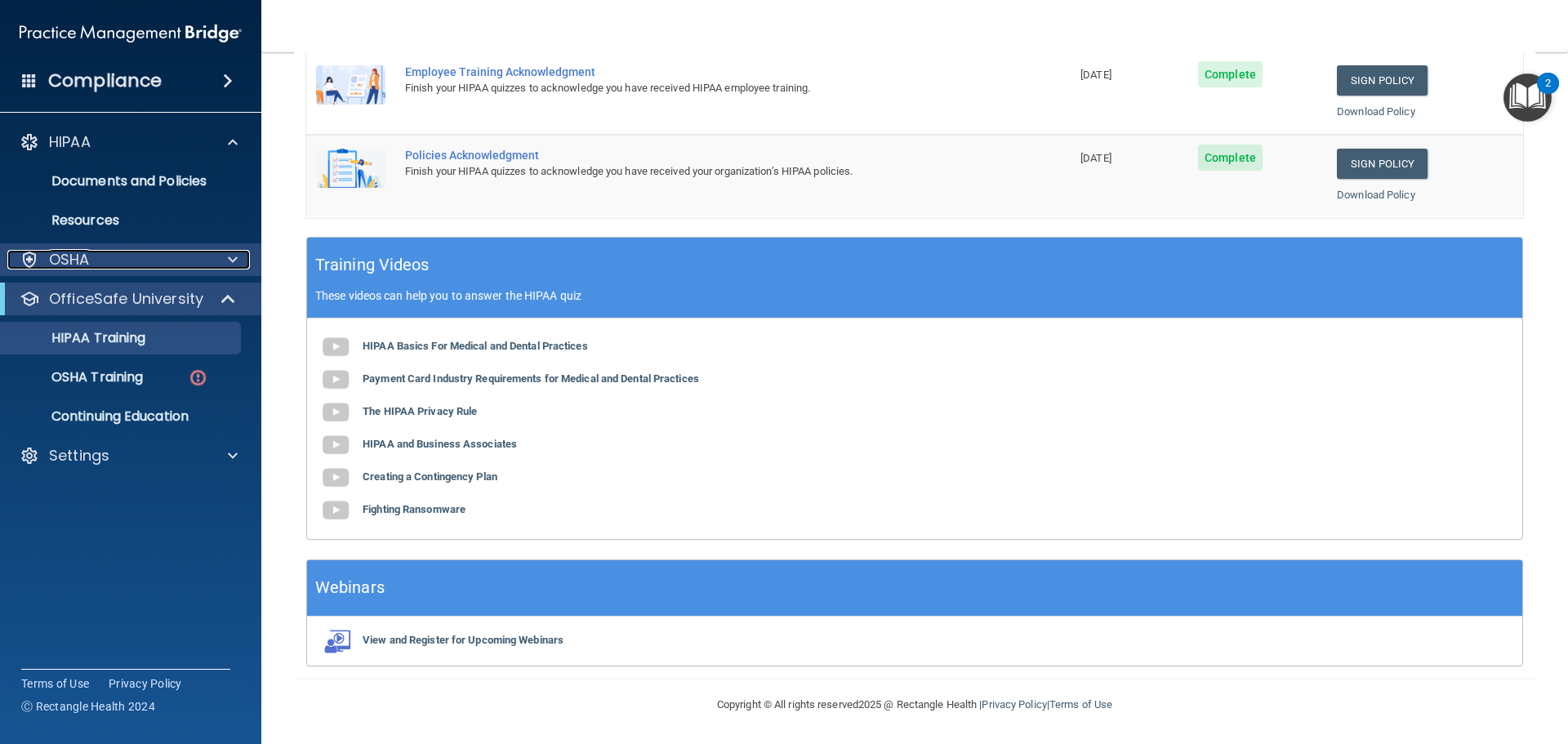
click at [235, 254] on span at bounding box center [232, 260] width 10 height 20
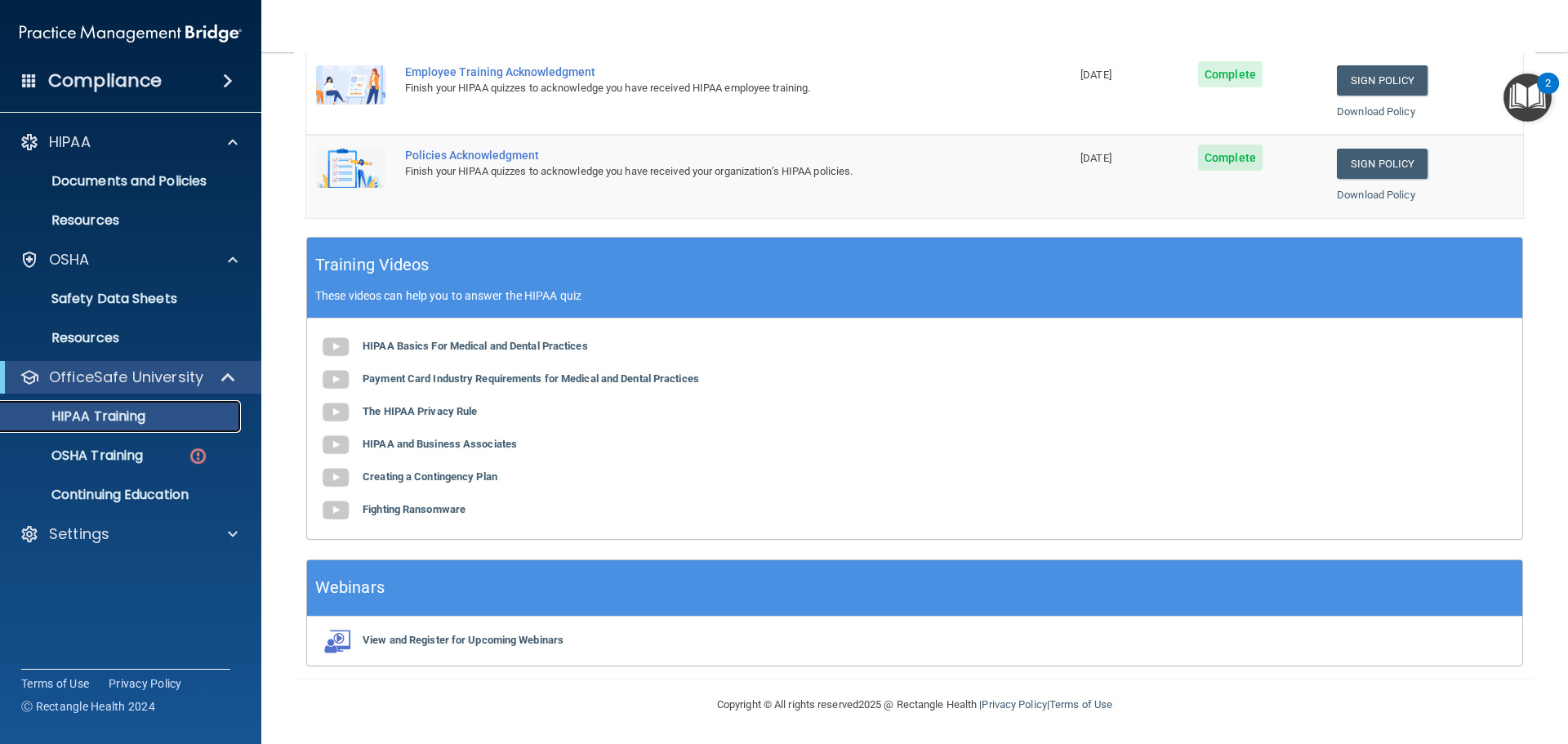
click at [158, 421] on div "HIPAA Training" at bounding box center [122, 417] width 223 height 16
click at [150, 450] on div "OSHA Training" at bounding box center [122, 456] width 223 height 16
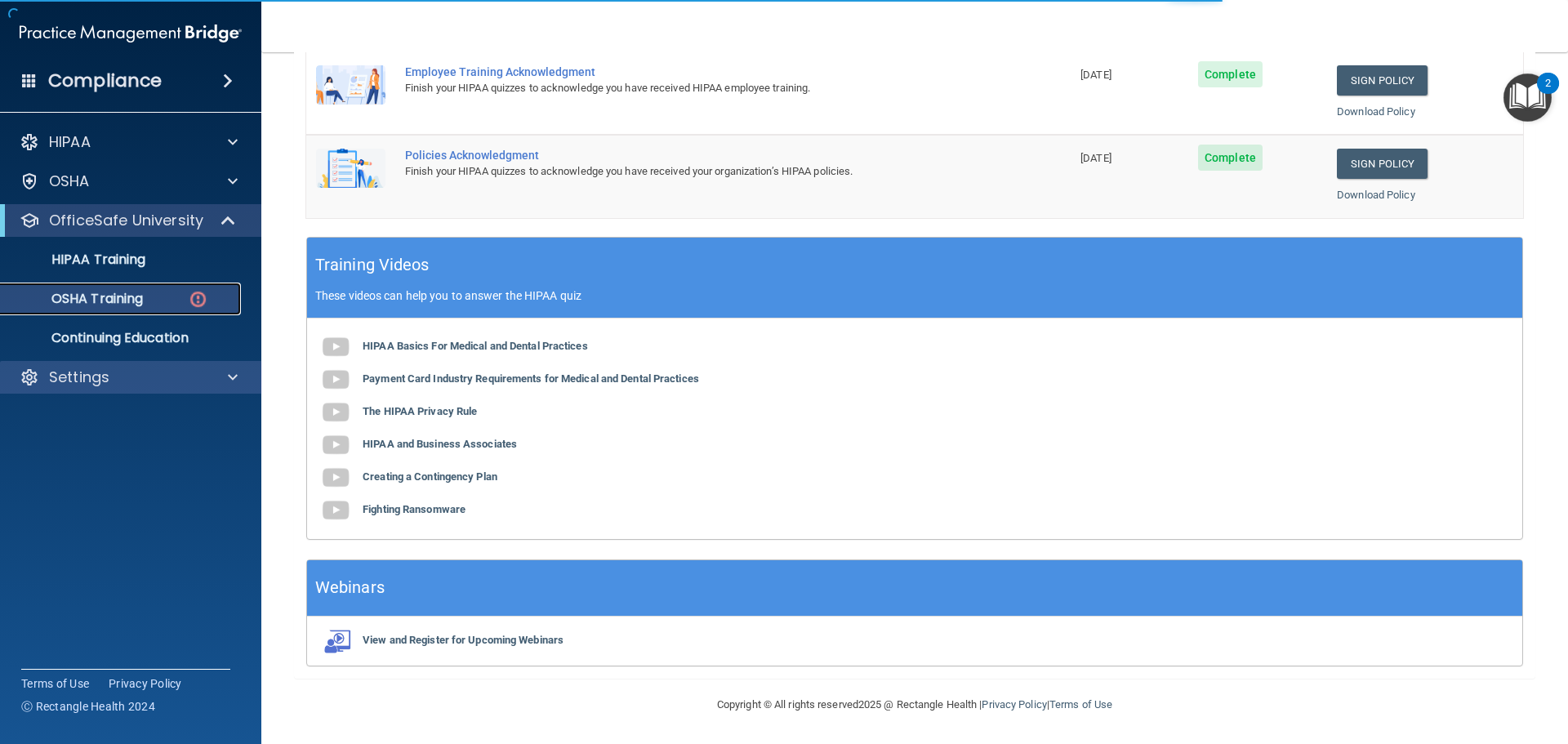
scroll to position [7, 0]
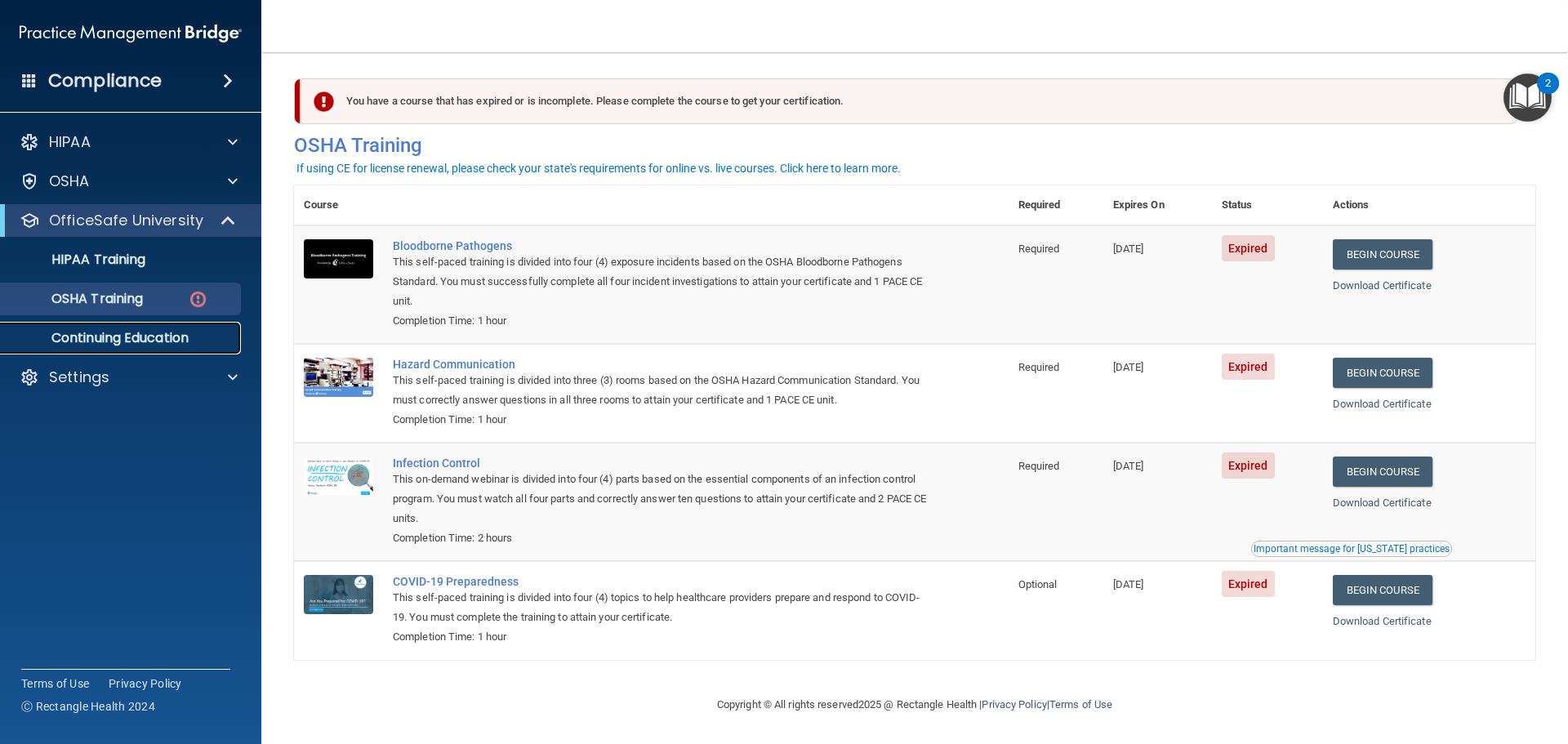
click at [166, 343] on p "Continuing Education" at bounding box center [122, 338] width 223 height 16
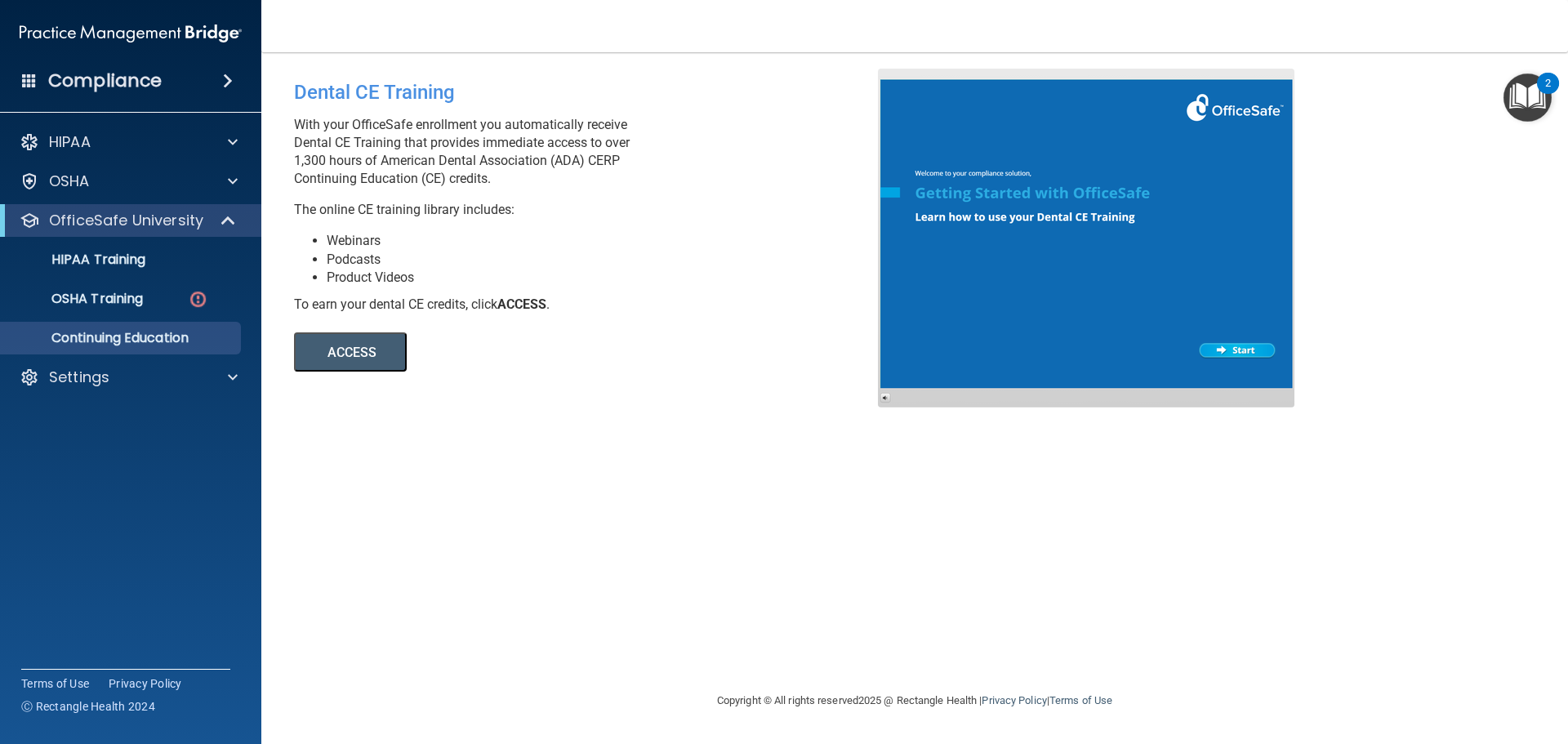
click at [152, 78] on h4 "Compliance" at bounding box center [105, 81] width 113 height 23
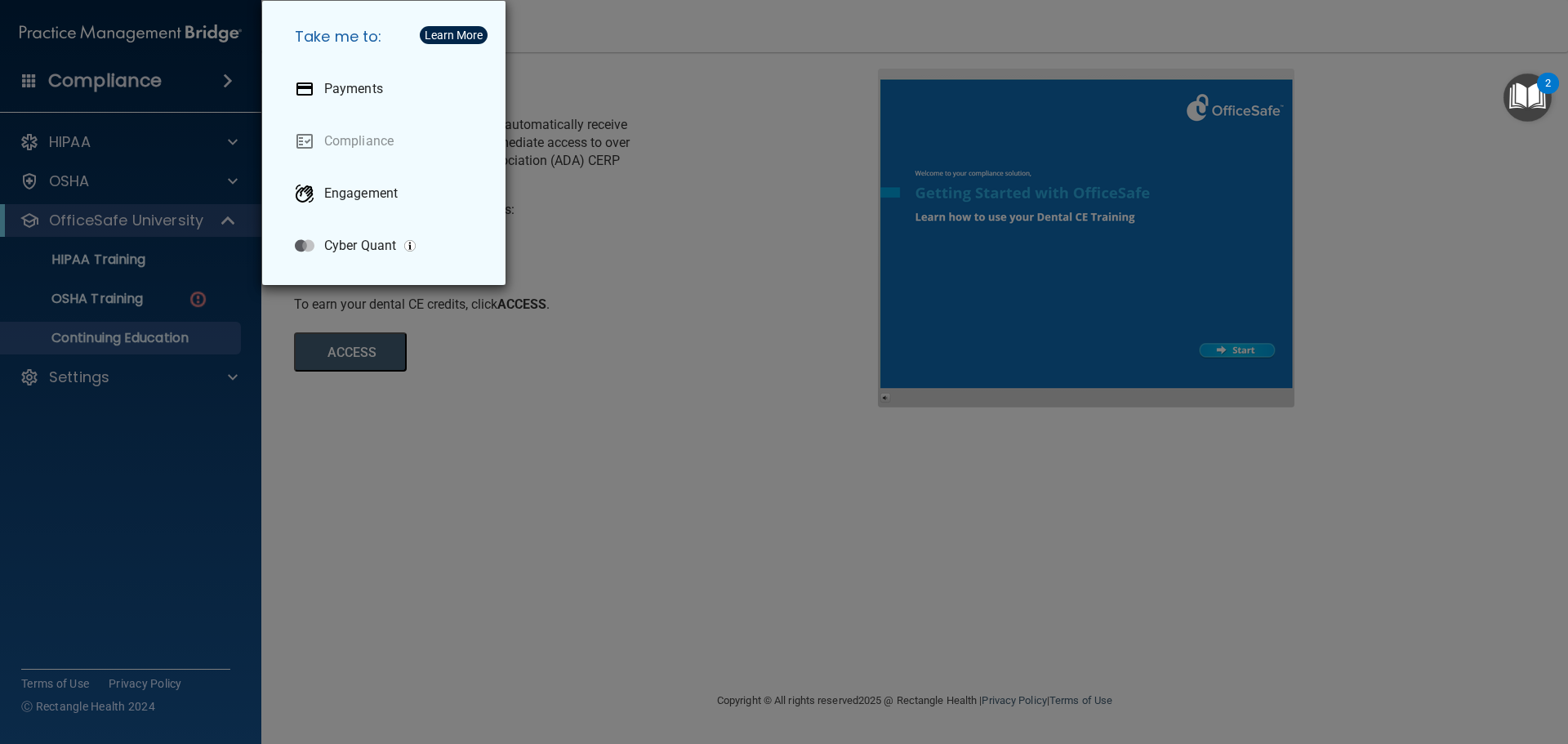
click at [152, 78] on div "Take me to: Payments Compliance Engagement Cyber Quant" at bounding box center [784, 372] width 1568 height 744
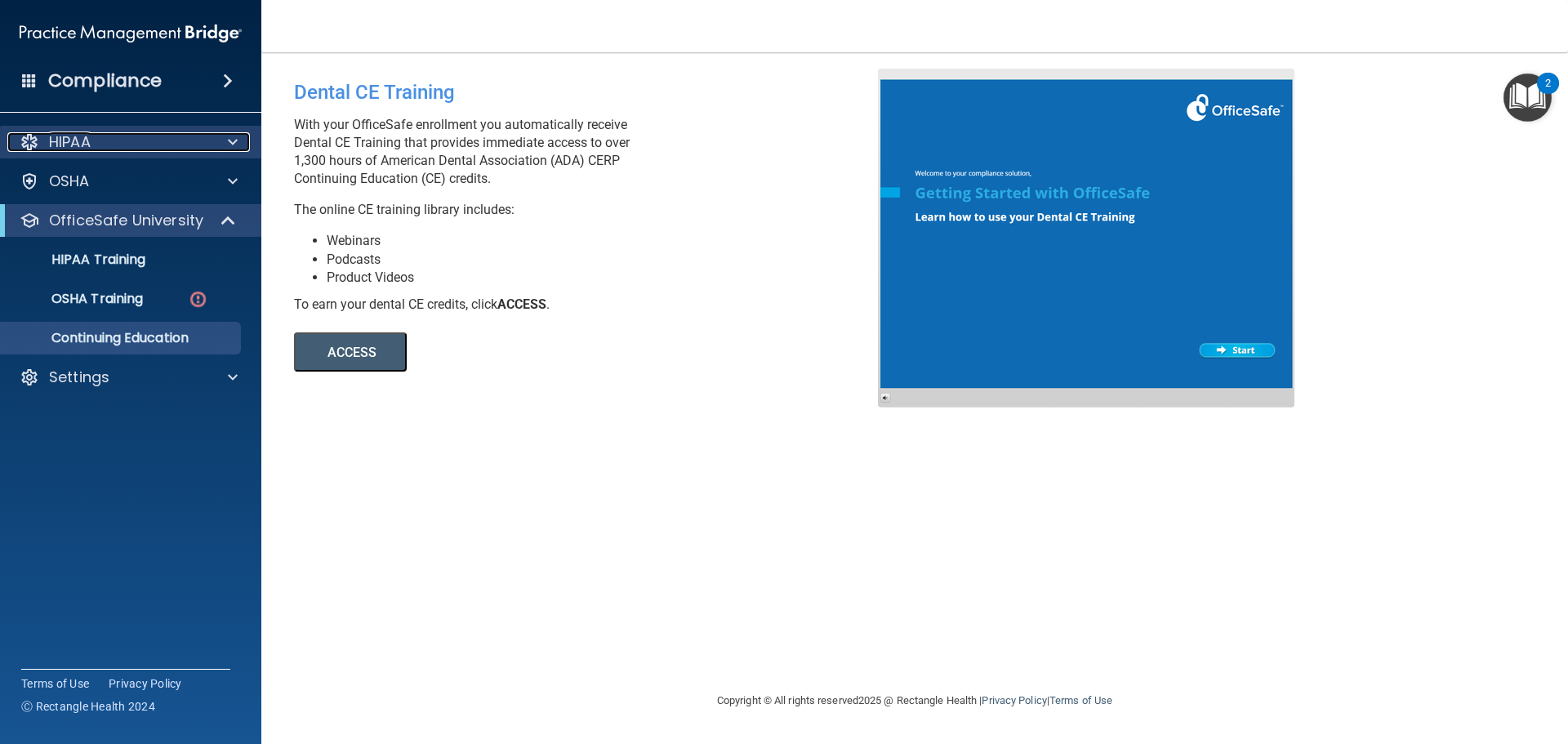
click at [166, 142] on div "HIPAA" at bounding box center [108, 142] width 203 height 20
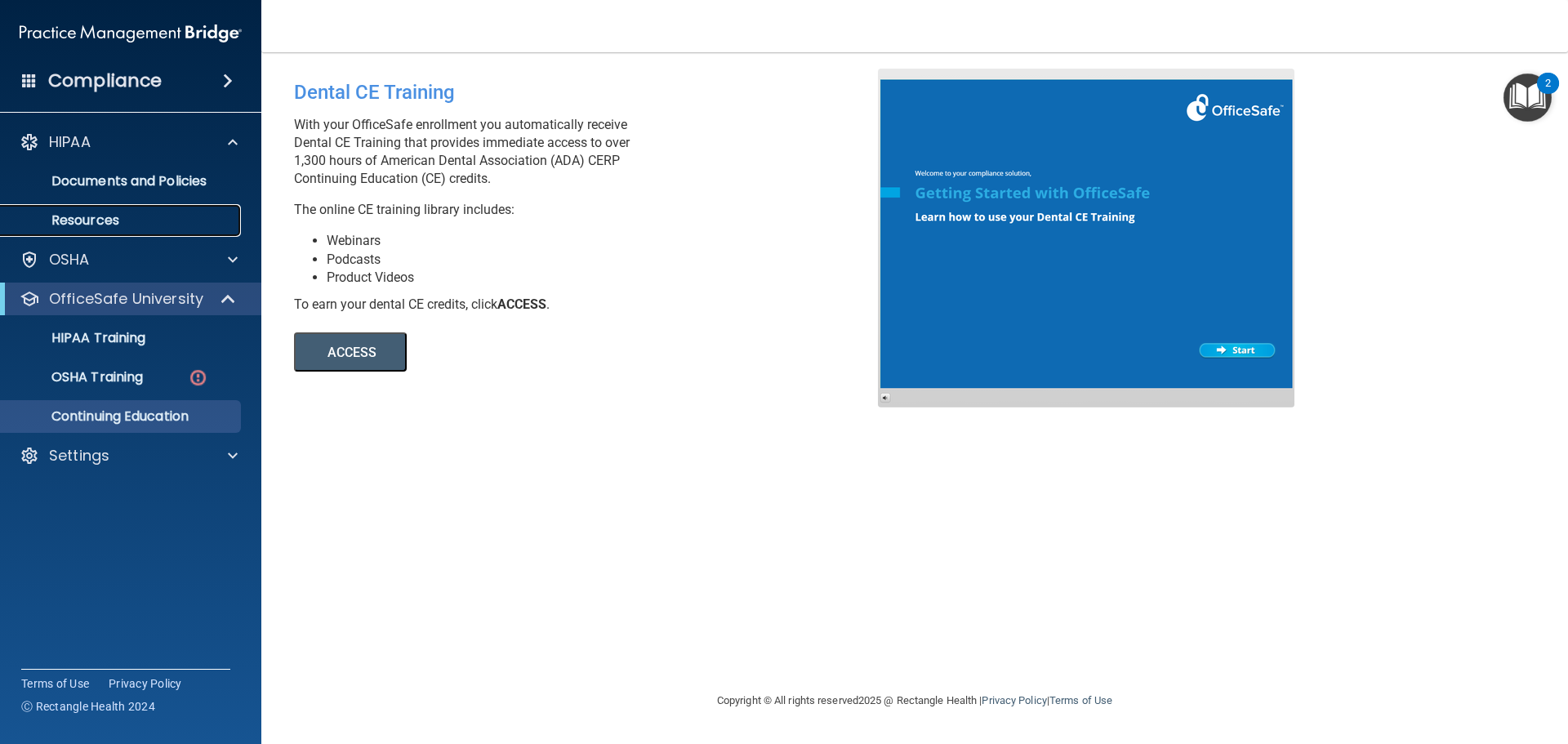
click at [125, 230] on link "Resources" at bounding box center [112, 221] width 257 height 33
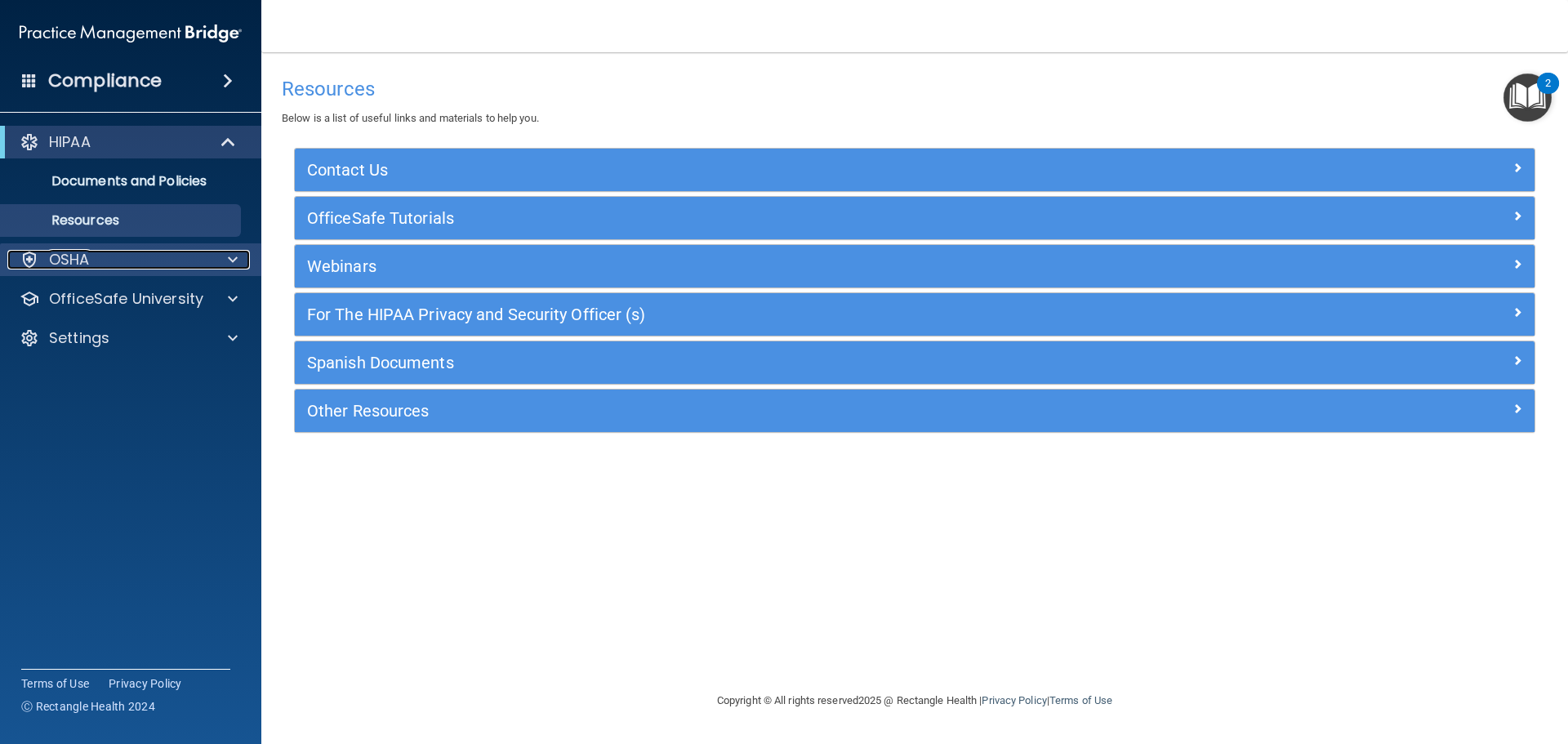
click at [165, 263] on div "OSHA" at bounding box center [108, 260] width 203 height 20
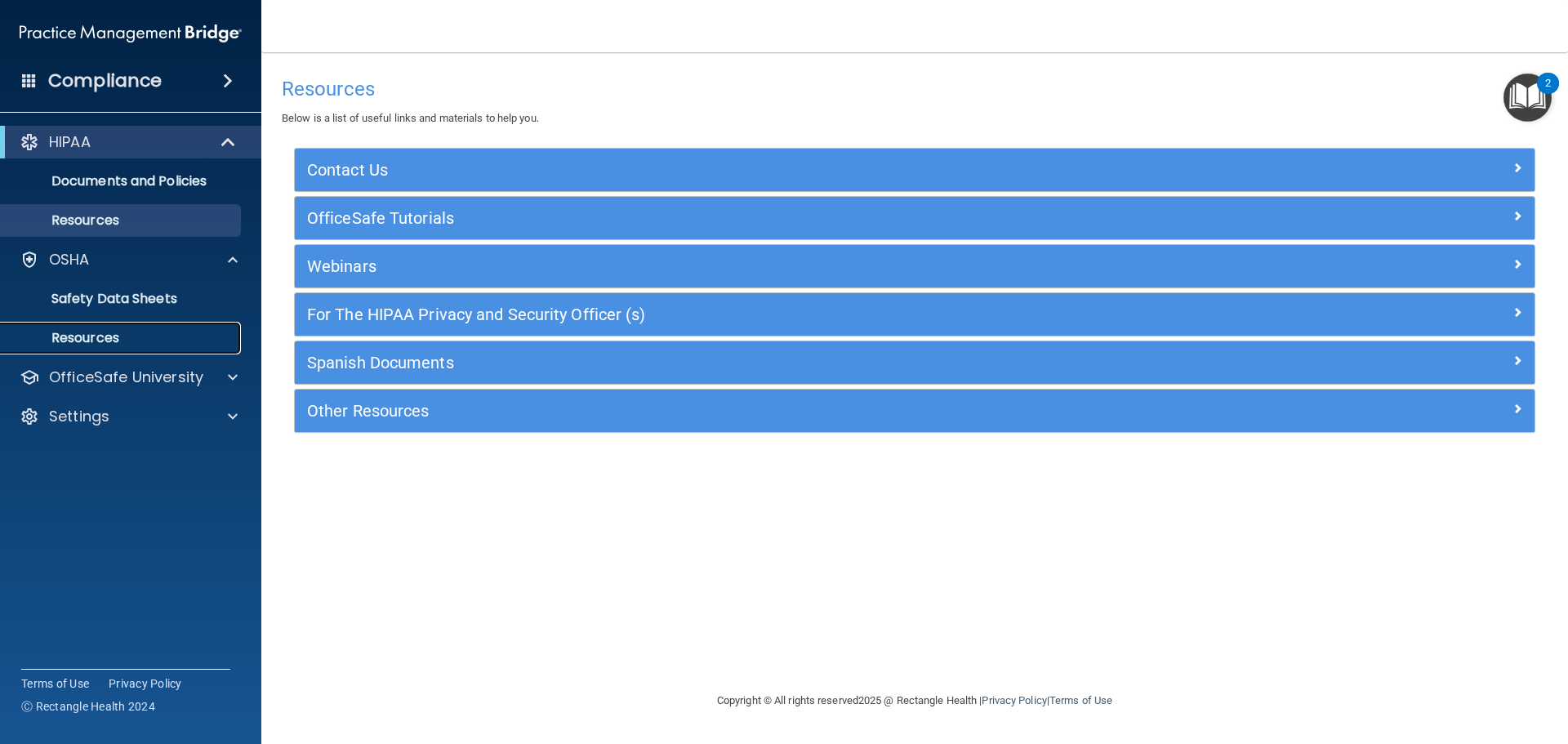
click at [106, 337] on p "Resources" at bounding box center [122, 338] width 223 height 16
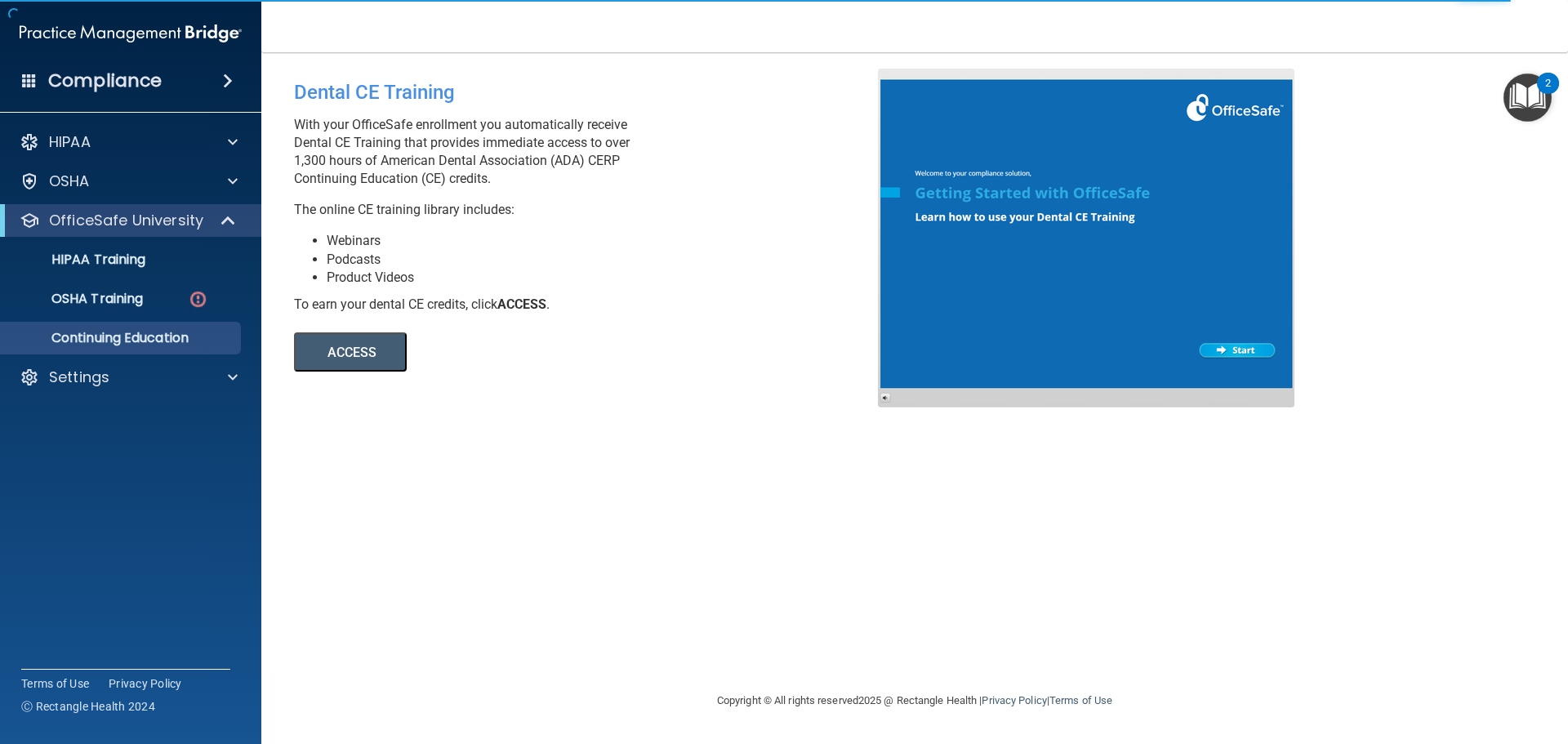
click at [1248, 346] on div at bounding box center [1086, 237] width 416 height 339
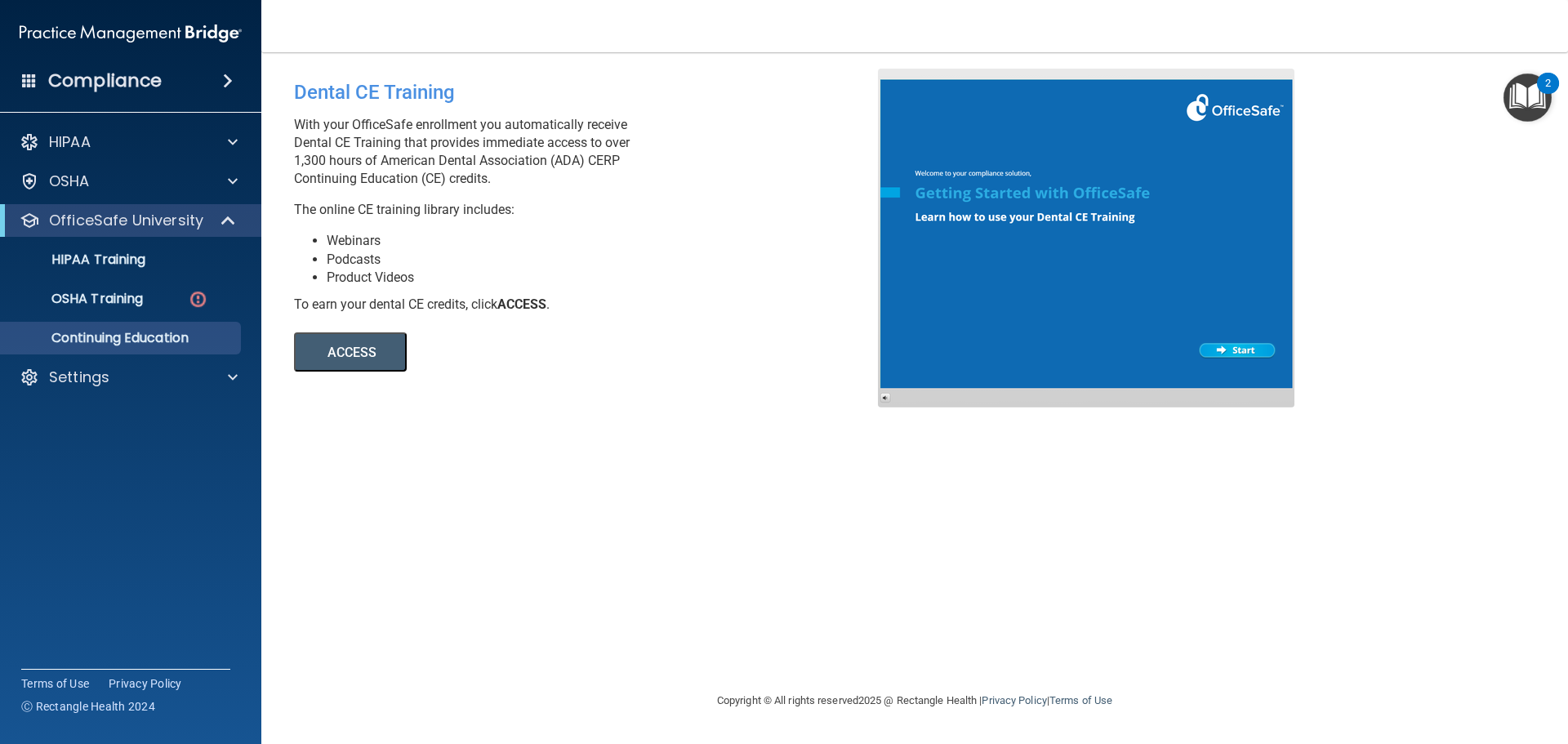
click at [224, 68] on div "Compliance" at bounding box center [131, 81] width 261 height 36
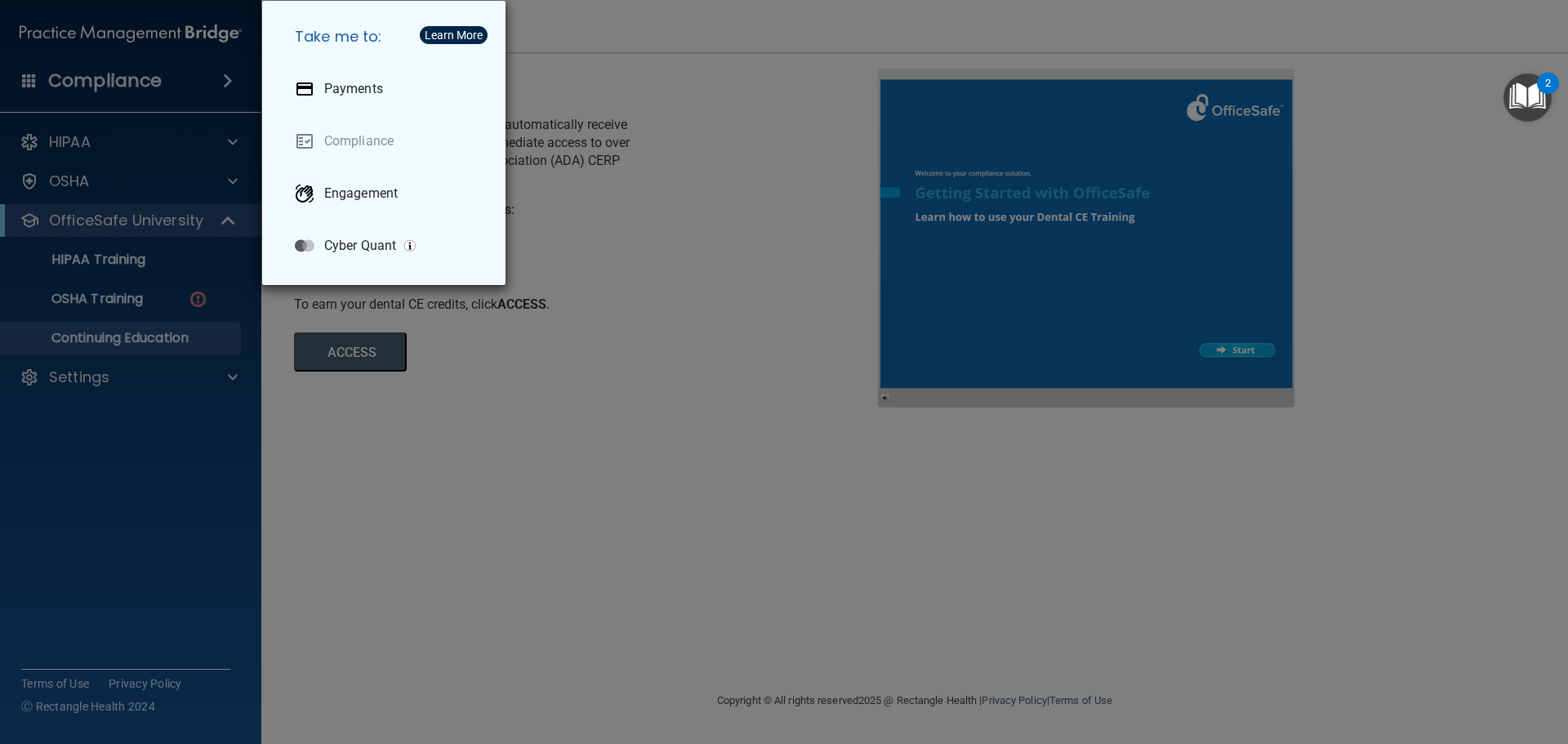
click at [389, 166] on li "Compliance" at bounding box center [386, 141] width 210 height 52
click at [391, 137] on link "Compliance" at bounding box center [386, 141] width 210 height 46
click at [32, 77] on div "Take me to: Payments Compliance Engagement Cyber Quant" at bounding box center [784, 372] width 1568 height 744
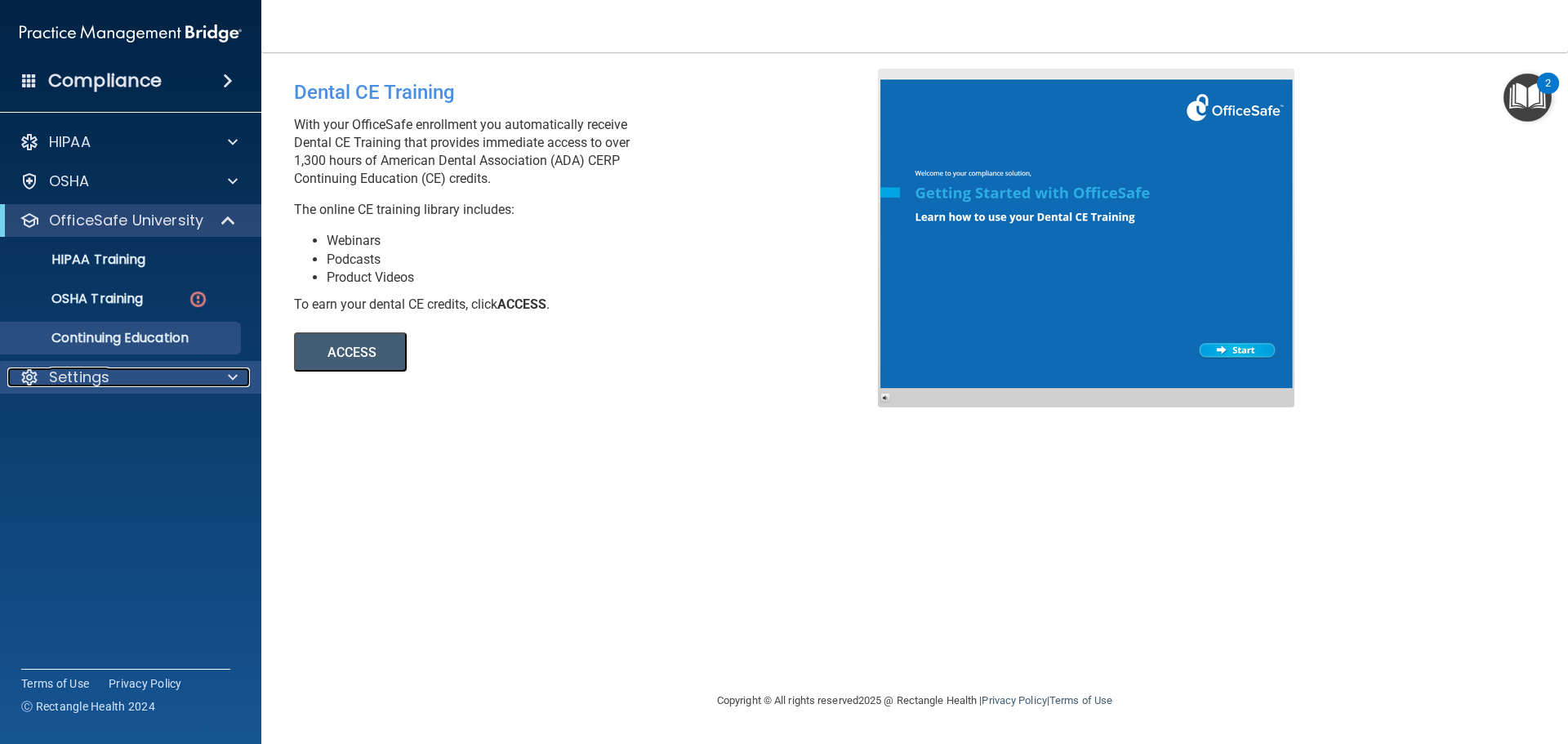
click at [145, 381] on div "Settings" at bounding box center [108, 377] width 203 height 20
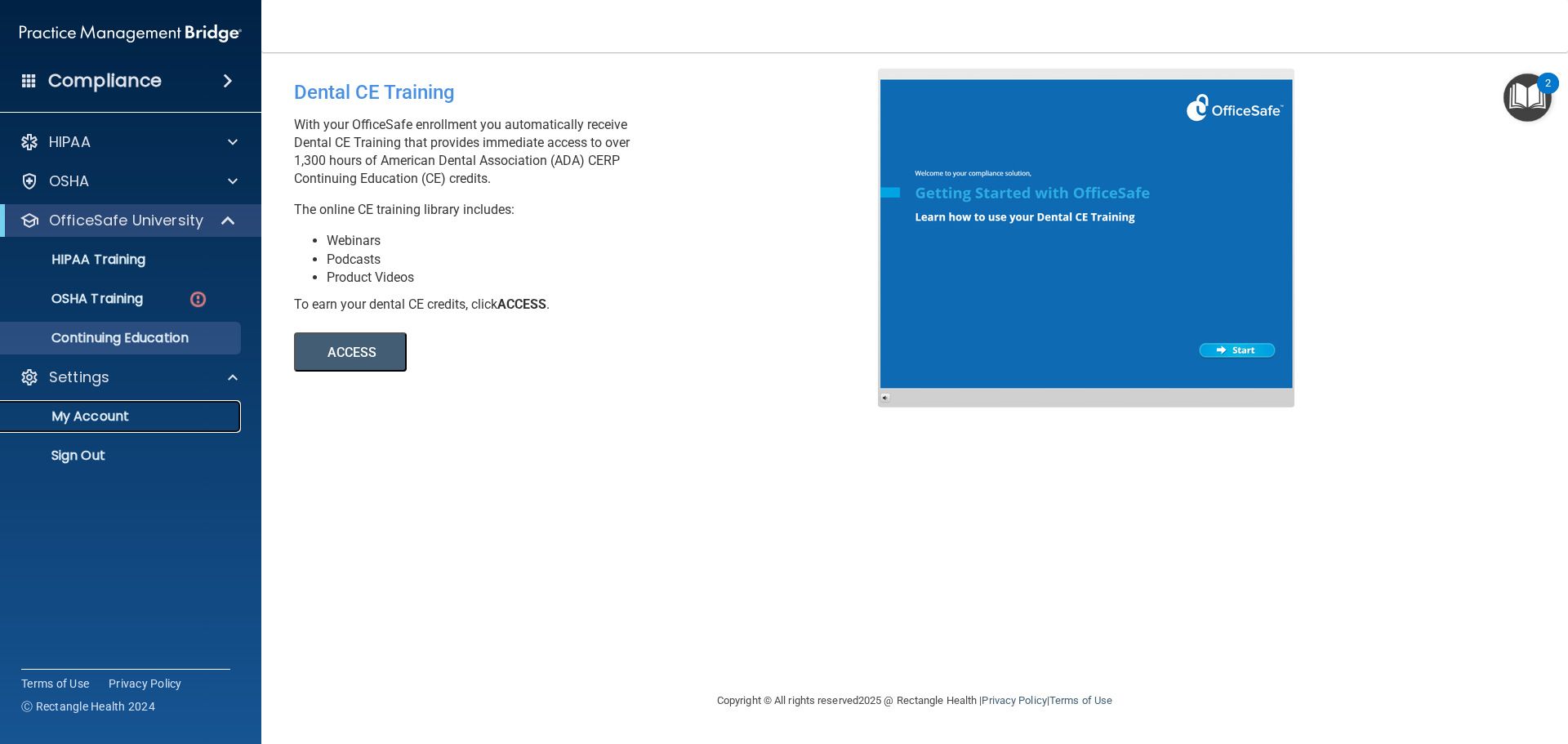
click at [110, 423] on p "My Account" at bounding box center [122, 417] width 223 height 16
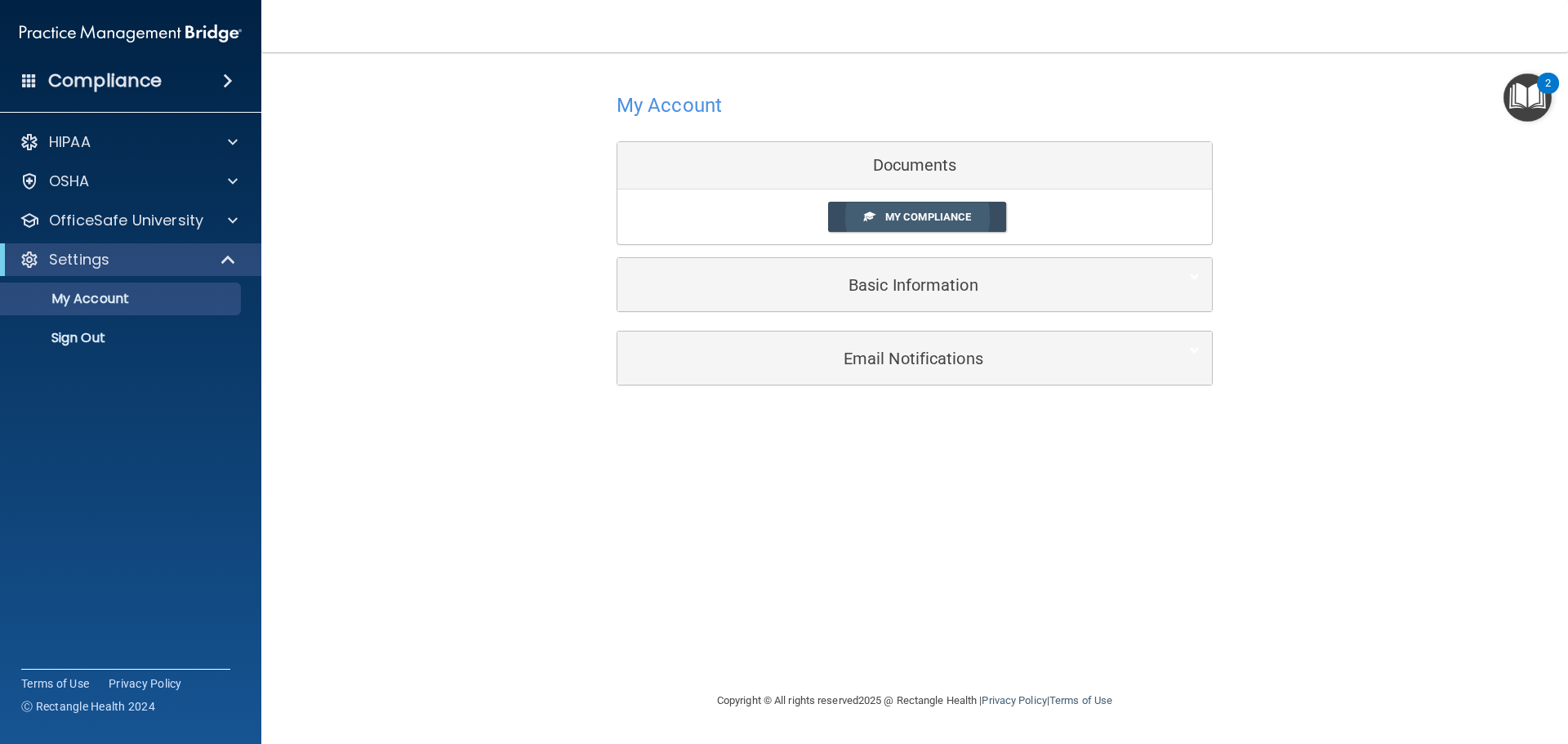
click at [923, 215] on span "My Compliance" at bounding box center [928, 217] width 86 height 12
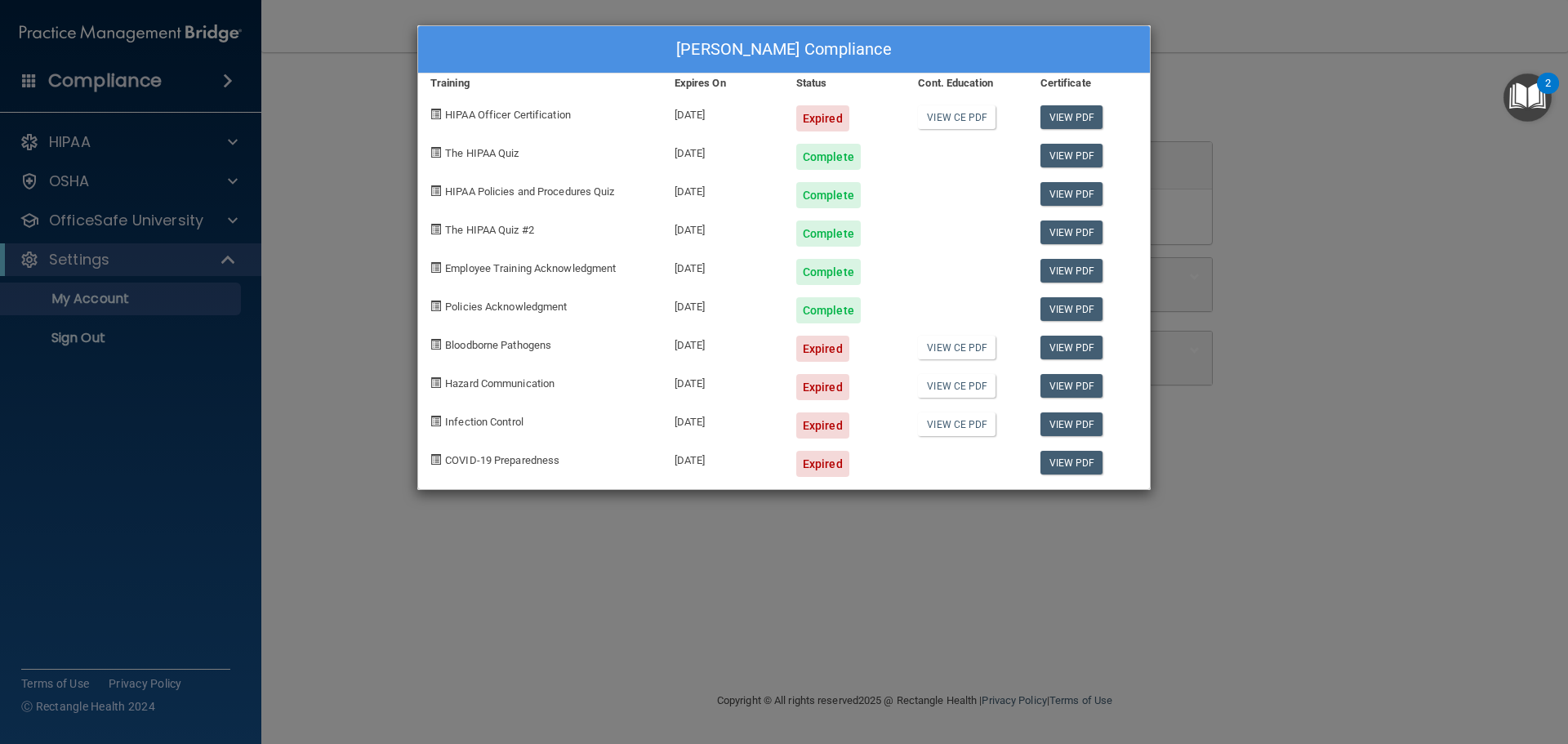
click at [295, 111] on div "[PERSON_NAME] Compliance Training Expires On Status Cont. Education Certificate…" at bounding box center [784, 372] width 1568 height 744
